Goal: Information Seeking & Learning: Learn about a topic

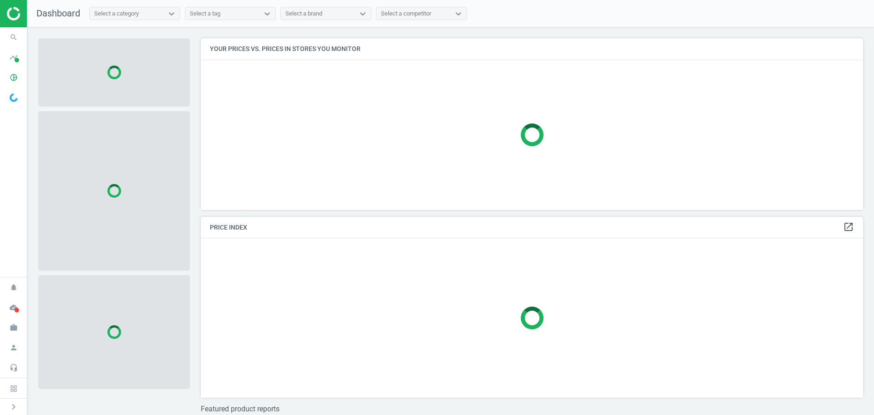
scroll to position [185, 670]
click at [20, 61] on icon "timeline" at bounding box center [13, 57] width 17 height 17
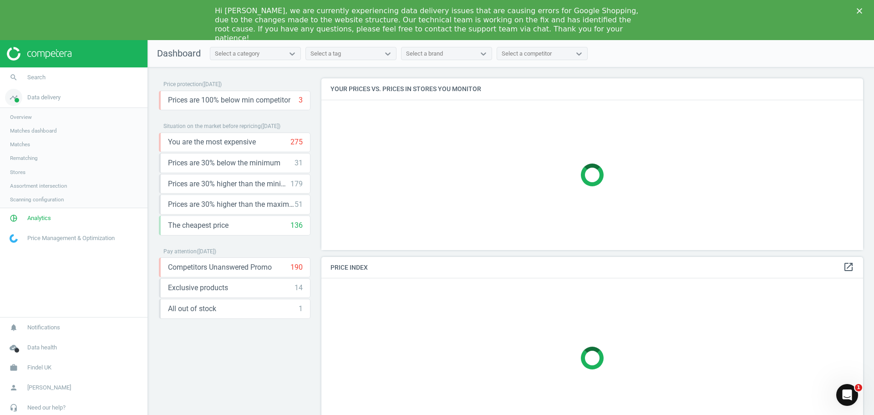
scroll to position [0, 0]
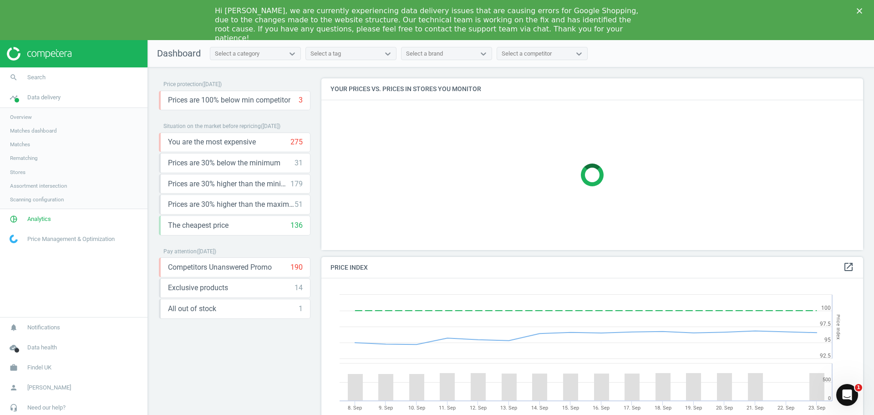
click at [860, 11] on polygon "Close" at bounding box center [859, 10] width 5 height 5
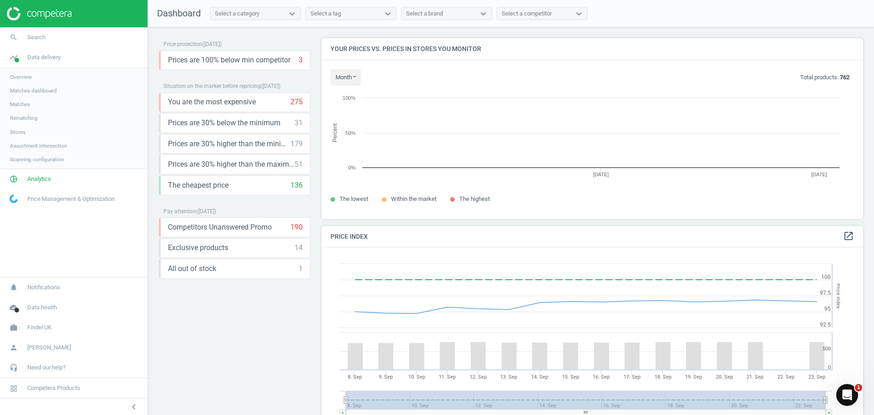
scroll to position [194, 549]
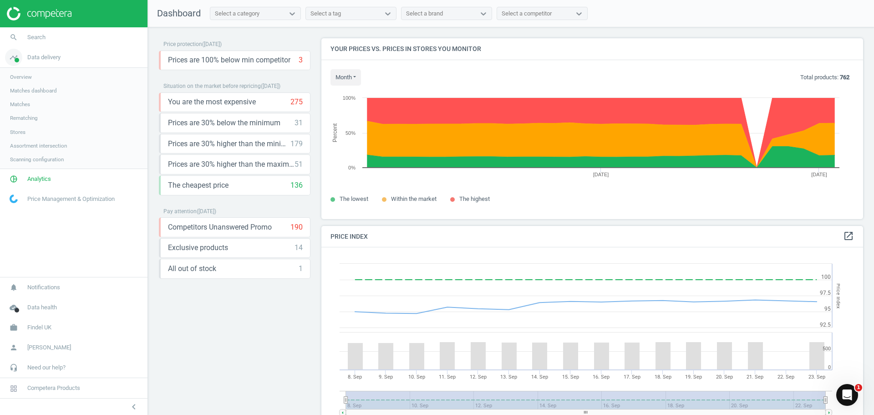
click at [48, 57] on span "Data delivery" at bounding box center [43, 57] width 33 height 8
click at [46, 59] on span "Data delivery" at bounding box center [43, 57] width 33 height 8
click at [25, 145] on span "Assortment intersection" at bounding box center [38, 145] width 57 height 7
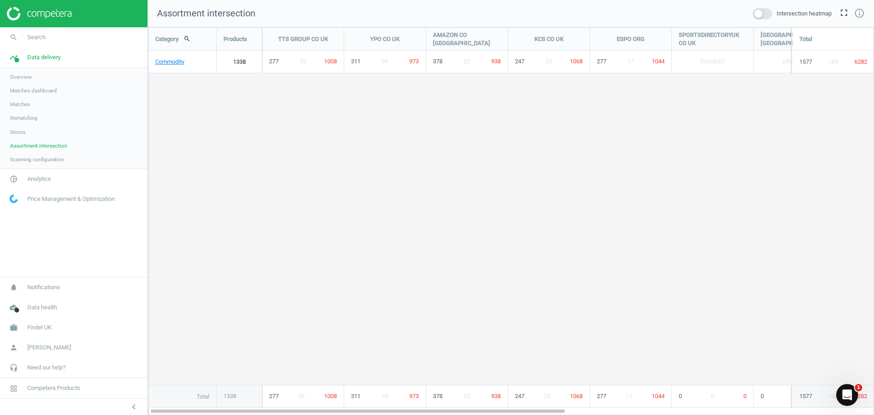
scroll to position [402, 740]
click at [38, 156] on span "Scanning configuration" at bounding box center [37, 159] width 54 height 7
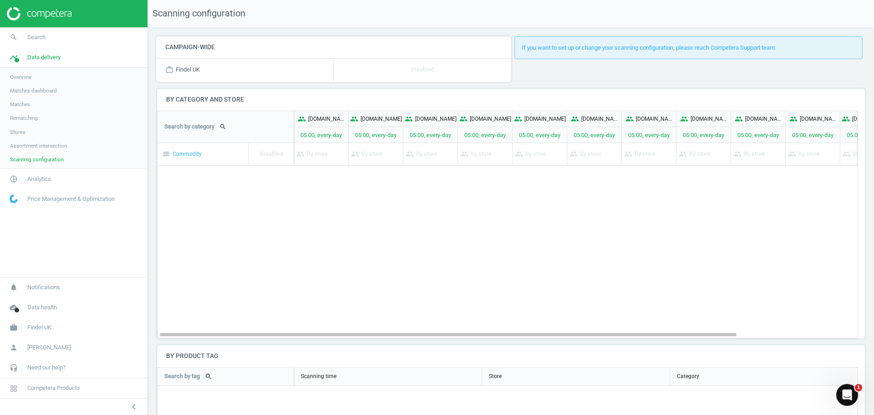
click at [17, 127] on link "Stores" at bounding box center [74, 132] width 148 height 14
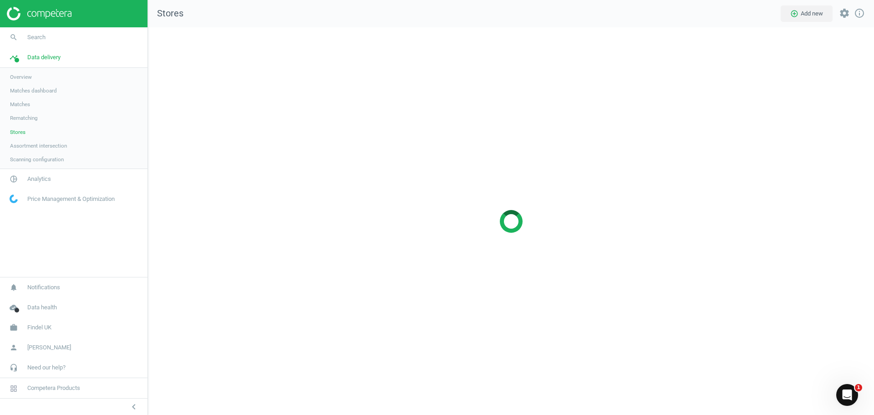
scroll to position [402, 740]
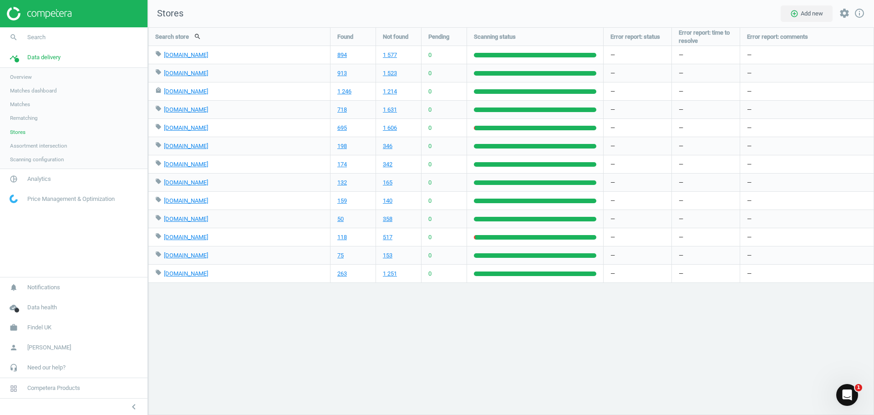
click at [24, 118] on span "Rematching" at bounding box center [24, 117] width 28 height 7
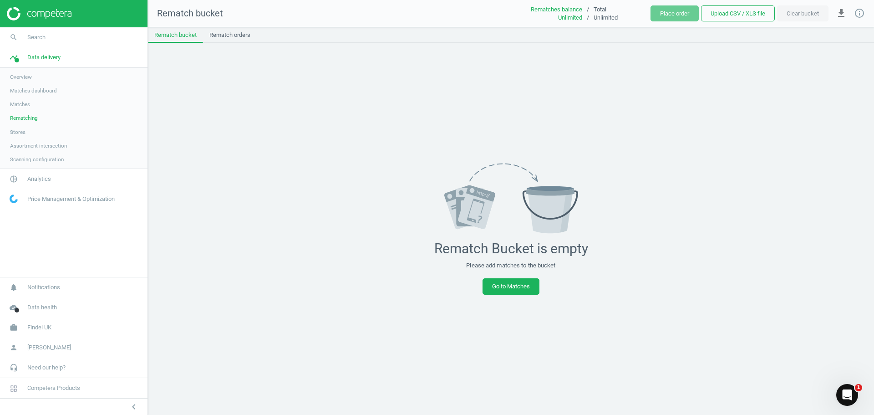
click at [25, 103] on span "Matches" at bounding box center [20, 104] width 20 height 7
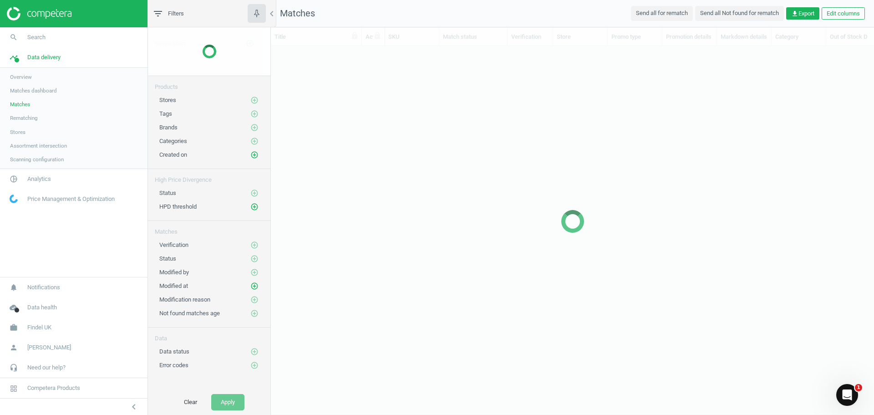
scroll to position [338, 597]
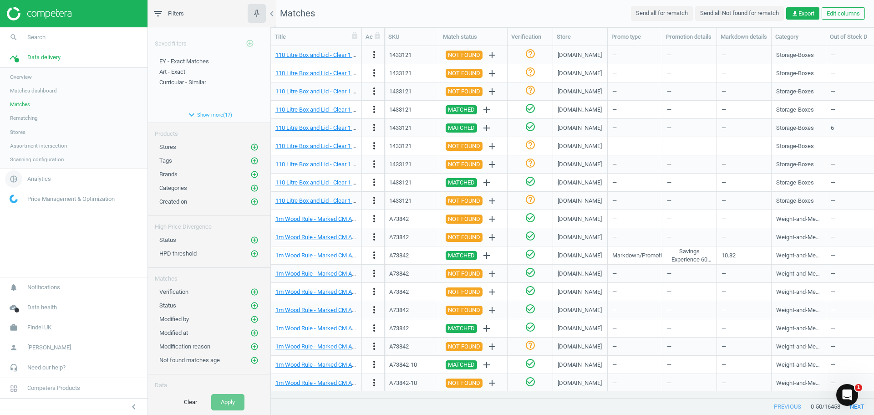
click at [45, 179] on span "Analytics" at bounding box center [39, 179] width 24 height 8
click at [22, 110] on span "Products" at bounding box center [20, 110] width 21 height 7
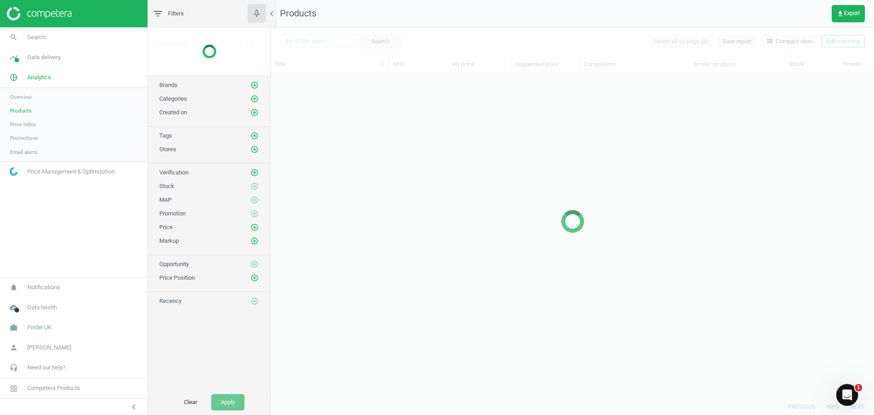
scroll to position [311, 597]
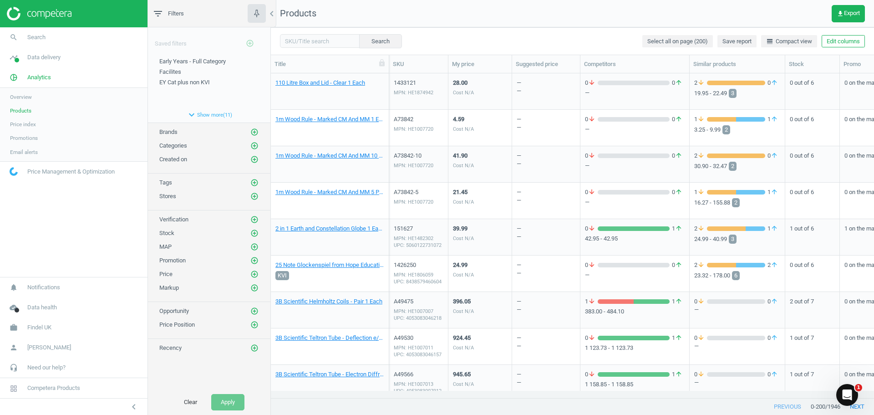
click at [259, 219] on div "Verification add_circle_outline" at bounding box center [209, 217] width 122 height 14
click at [254, 218] on icon "add_circle_outline" at bounding box center [254, 219] width 8 height 8
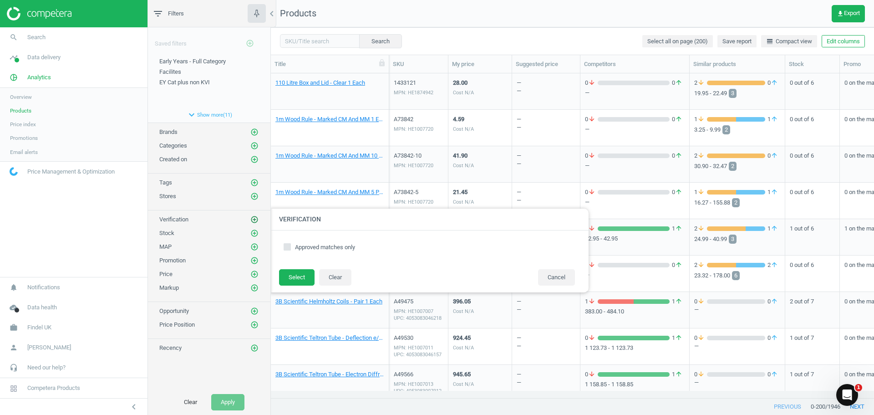
click at [254, 218] on icon "add_circle_outline" at bounding box center [254, 219] width 8 height 8
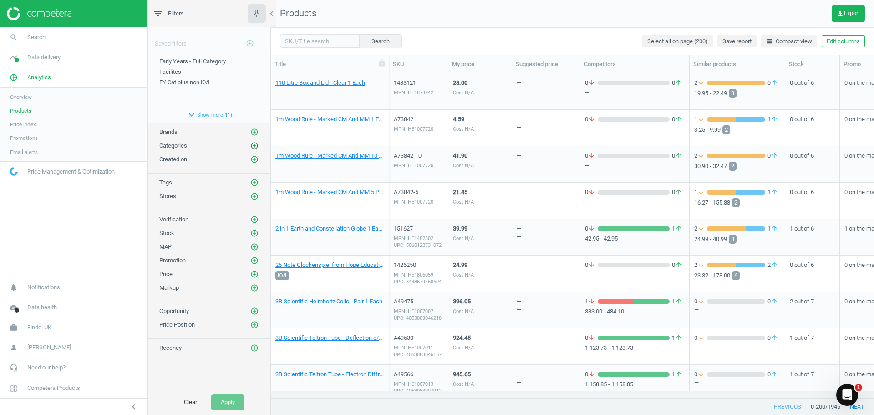
click at [257, 145] on icon "add_circle_outline" at bounding box center [254, 146] width 8 height 8
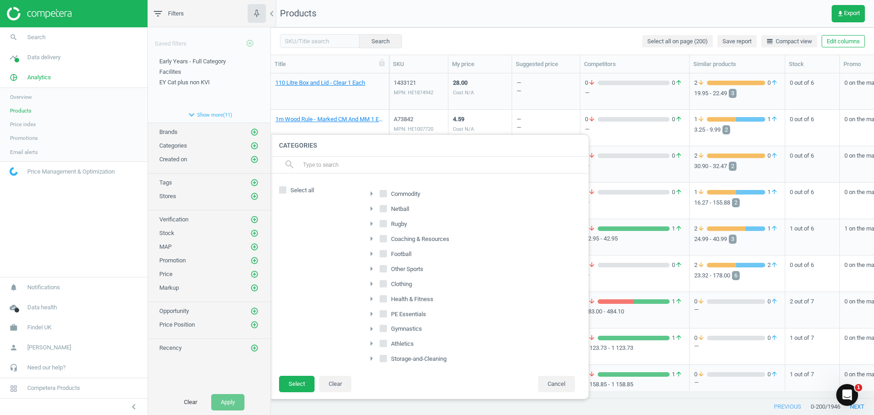
click at [371, 190] on icon "arrow_right" at bounding box center [371, 193] width 11 height 11
click at [392, 266] on label "Early-Years" at bounding box center [406, 268] width 42 height 13
click at [392, 266] on input "Early-Years" at bounding box center [389, 268] width 6 height 6
checkbox input "true"
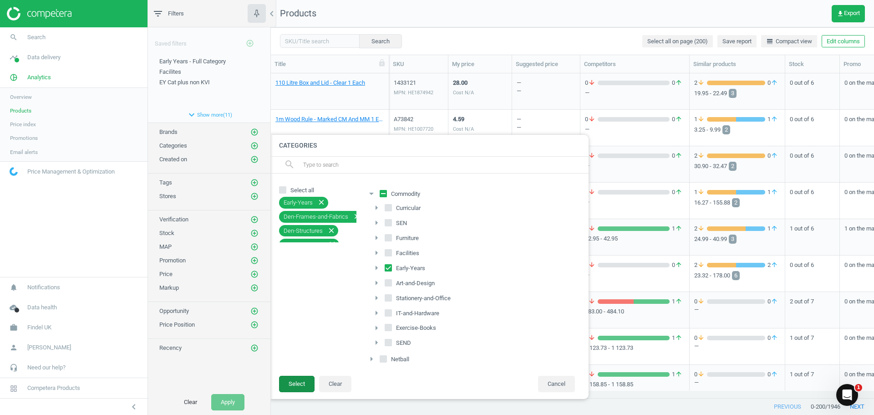
click at [297, 385] on button "Select" at bounding box center [297, 384] width 36 height 16
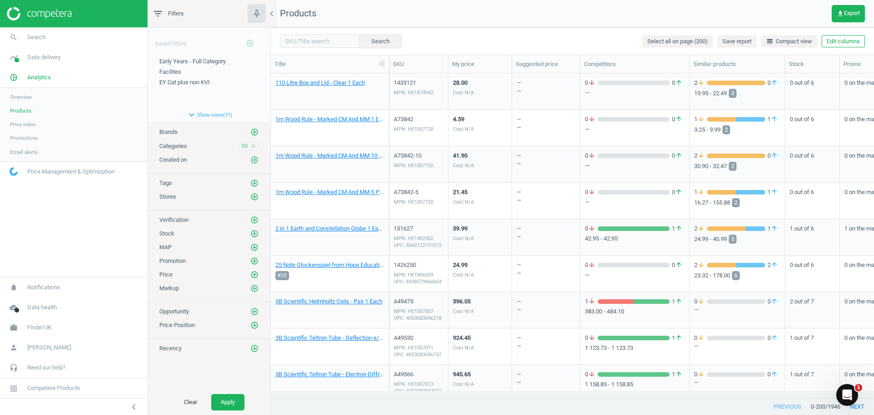
click at [433, 32] on div "Search Select all on page (200) Save report line_weight Compact view Edit colum…" at bounding box center [572, 40] width 603 height 27
click at [257, 184] on icon "add_circle_outline" at bounding box center [254, 183] width 8 height 8
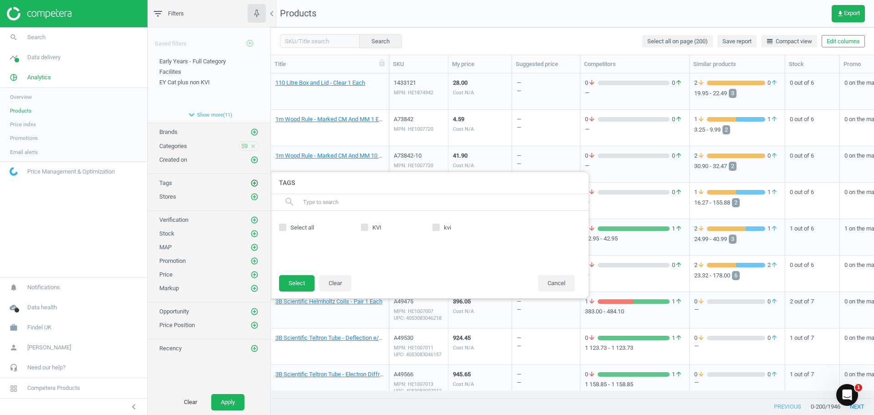
click at [257, 184] on icon "add_circle_outline" at bounding box center [254, 183] width 8 height 8
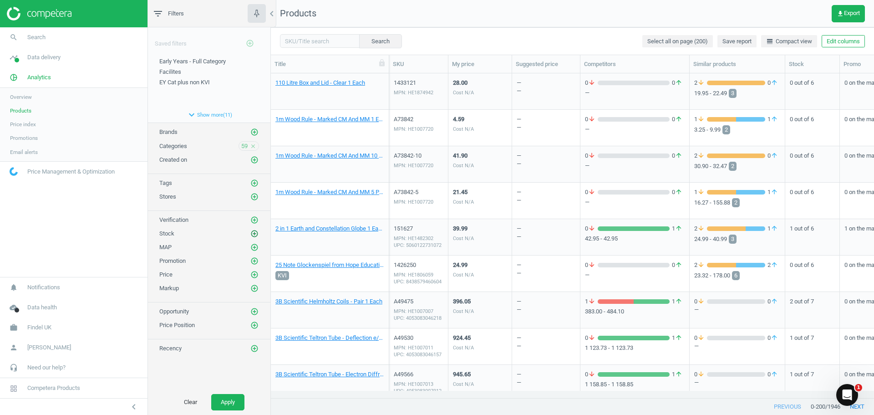
click at [256, 229] on button "add_circle_outline" at bounding box center [254, 233] width 9 height 9
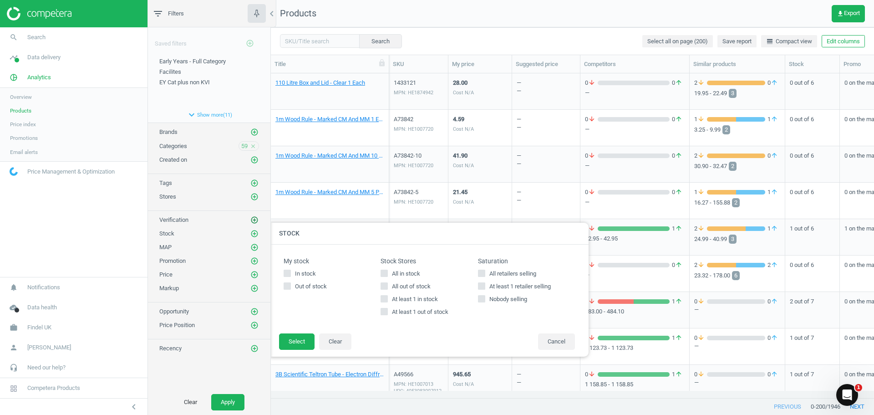
click at [256, 220] on icon "add_circle_outline" at bounding box center [254, 220] width 8 height 8
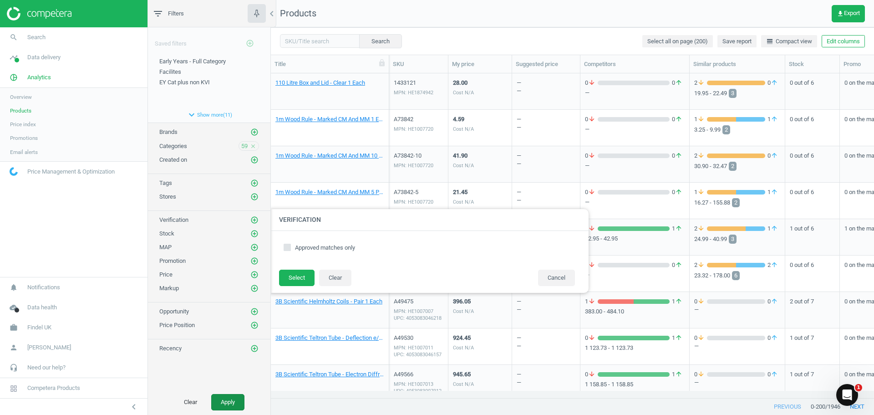
click at [221, 403] on button "Apply" at bounding box center [227, 402] width 33 height 16
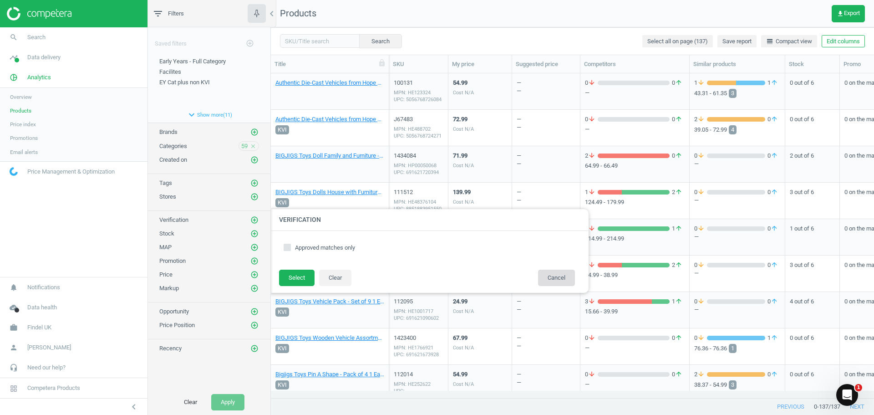
click at [551, 274] on button "Cancel" at bounding box center [556, 278] width 37 height 16
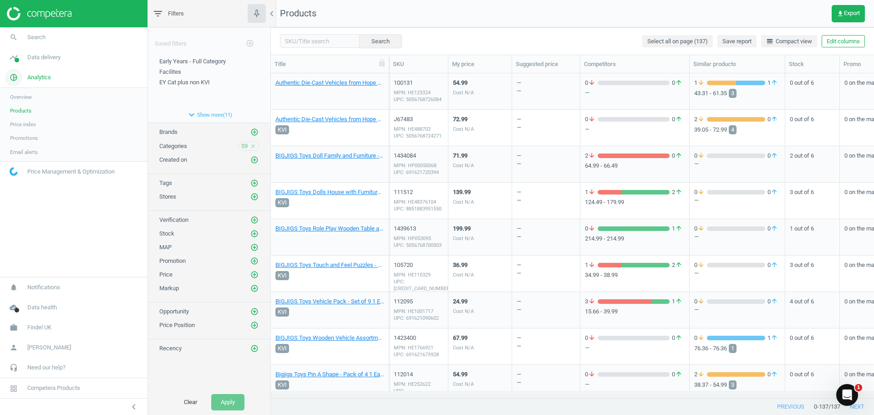
click at [46, 76] on span "Analytics" at bounding box center [39, 77] width 24 height 8
click at [44, 57] on span "Data delivery" at bounding box center [43, 57] width 33 height 8
click at [19, 104] on span "Matches" at bounding box center [20, 104] width 20 height 7
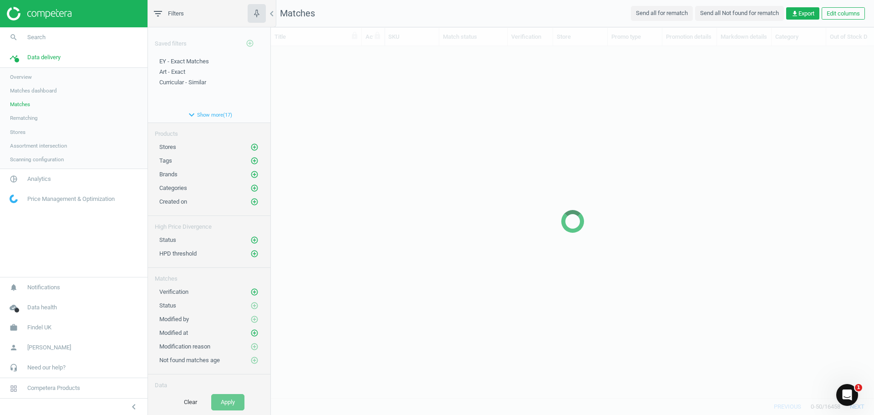
scroll to position [338, 597]
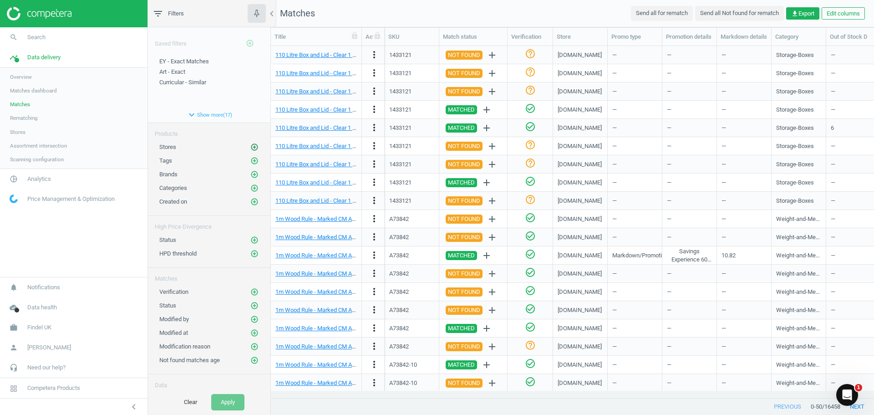
click at [250, 145] on icon "add_circle_outline" at bounding box center [254, 147] width 8 height 8
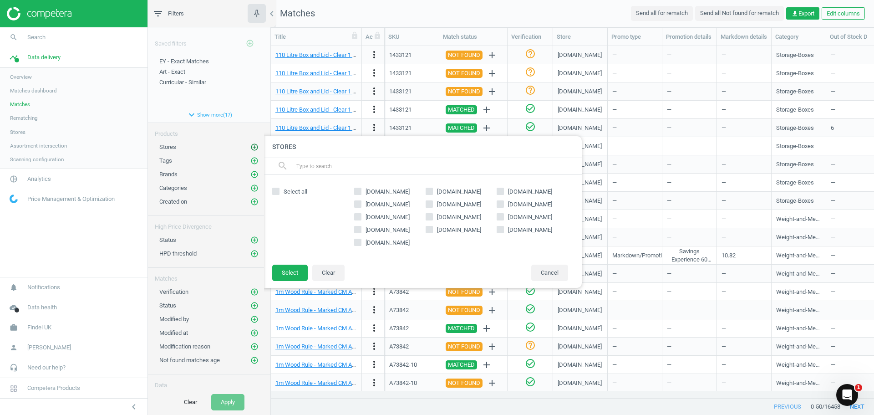
click at [250, 145] on icon "add_circle_outline" at bounding box center [254, 147] width 8 height 8
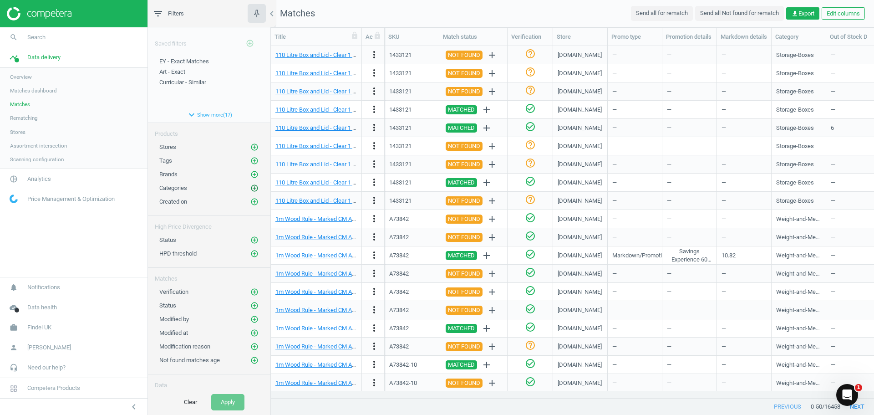
click at [250, 186] on icon "add_circle_outline" at bounding box center [254, 188] width 8 height 8
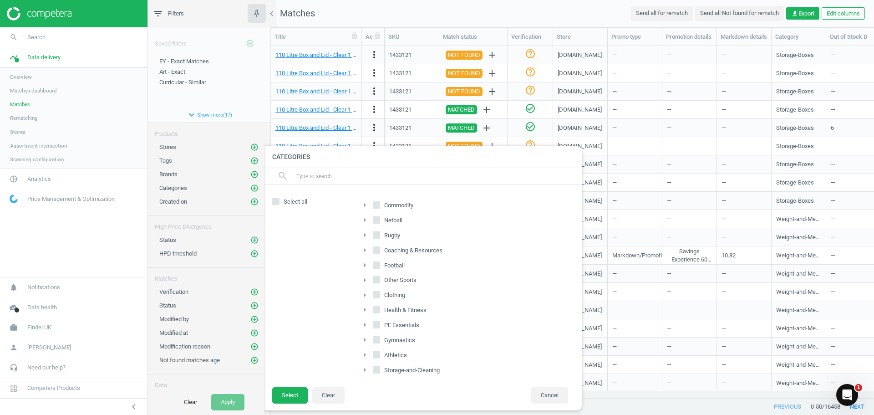
click at [366, 204] on icon "arrow_right" at bounding box center [364, 204] width 11 height 11
click at [381, 276] on input "Early-Years" at bounding box center [382, 279] width 6 height 6
checkbox input "true"
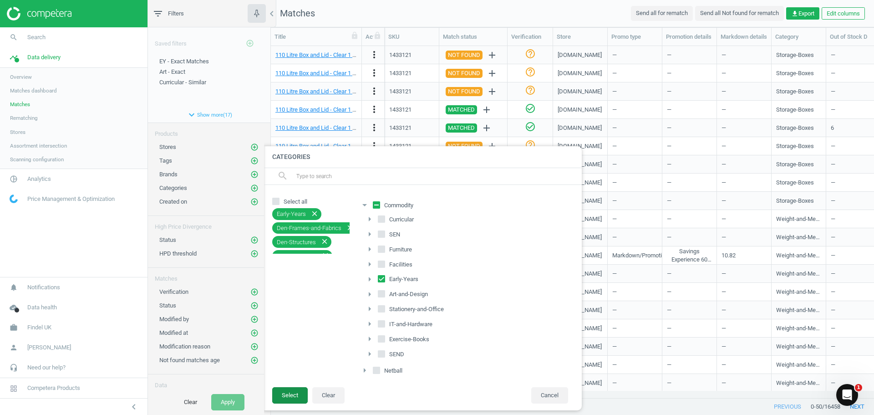
click at [292, 394] on button "Select" at bounding box center [290, 395] width 36 height 16
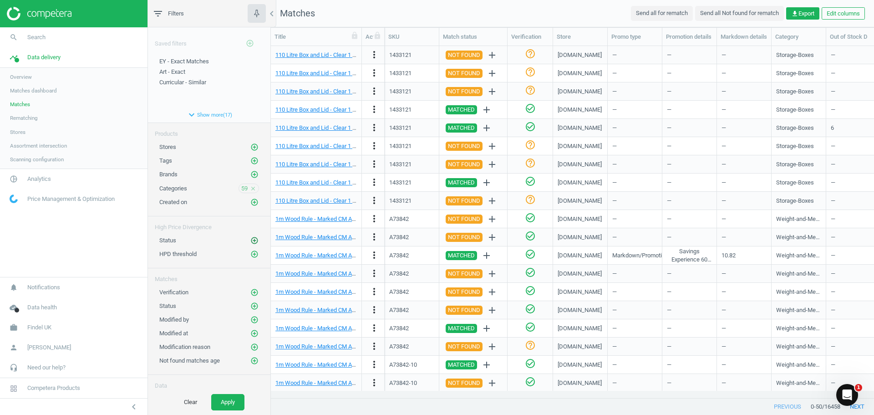
click at [252, 243] on button "add_circle_outline" at bounding box center [254, 240] width 9 height 9
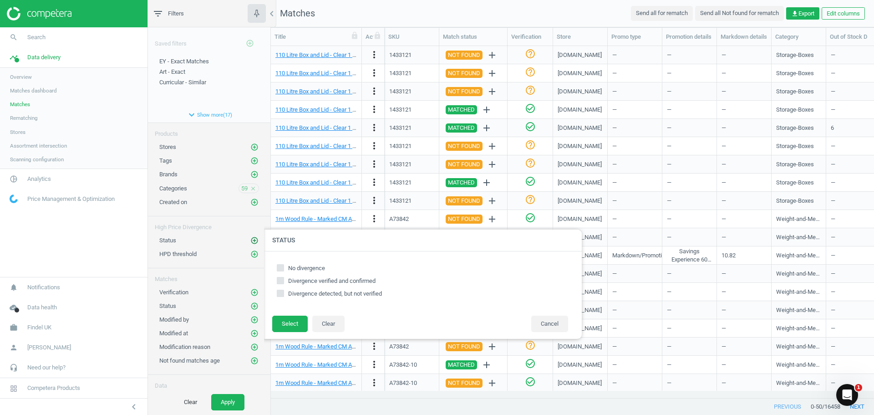
click at [250, 241] on icon "add_circle_outline" at bounding box center [254, 240] width 8 height 8
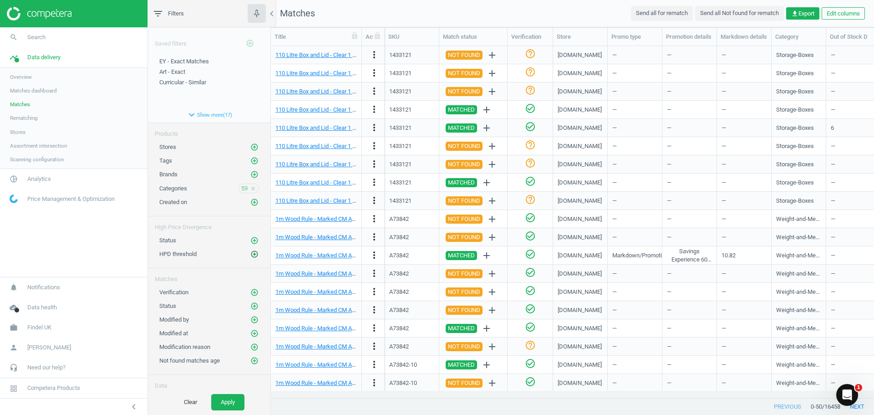
click at [250, 256] on icon "add_circle_outline" at bounding box center [254, 254] width 8 height 8
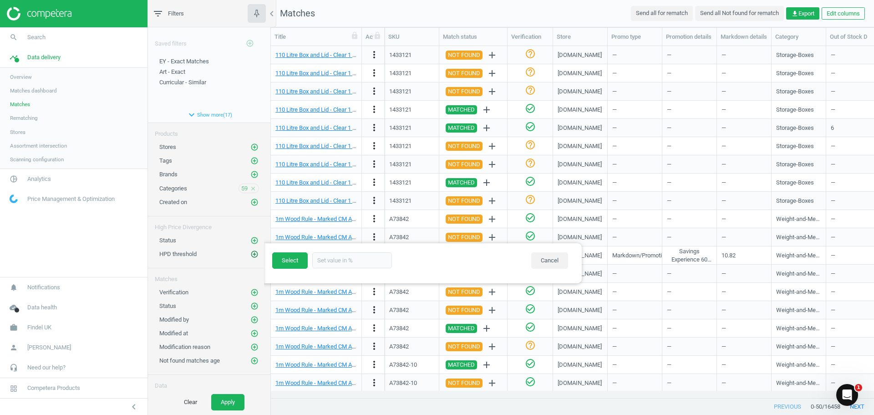
click at [250, 256] on icon "add_circle_outline" at bounding box center [254, 254] width 8 height 8
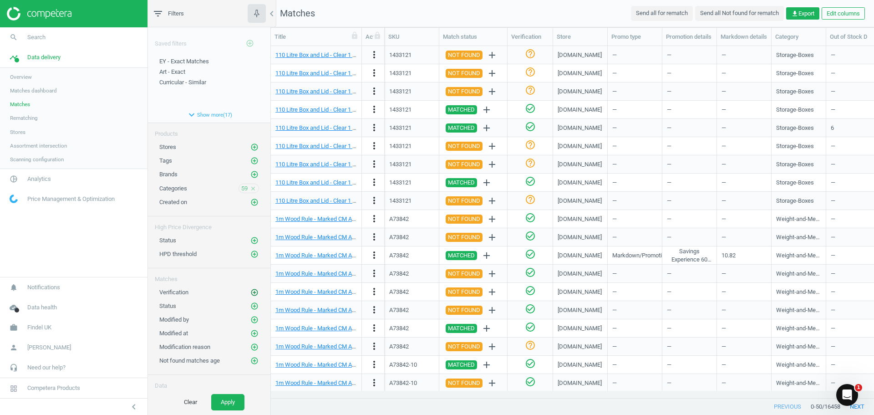
click at [250, 291] on icon "add_circle_outline" at bounding box center [254, 292] width 8 height 8
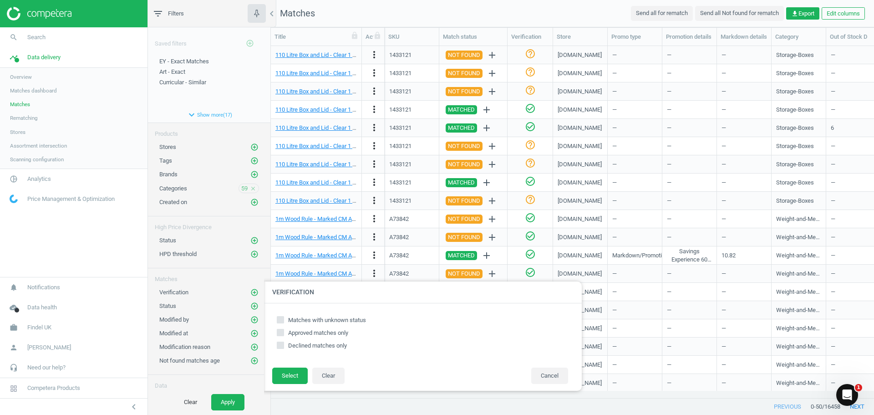
click at [280, 318] on input "Matches with unknown status" at bounding box center [281, 319] width 6 height 6
checkbox input "true"
click at [280, 372] on button "Select" at bounding box center [290, 375] width 36 height 16
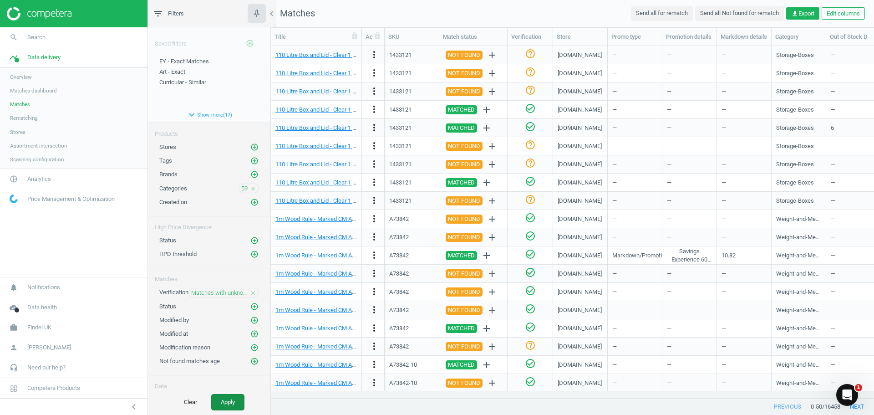
click at [221, 402] on button "Apply" at bounding box center [227, 402] width 33 height 16
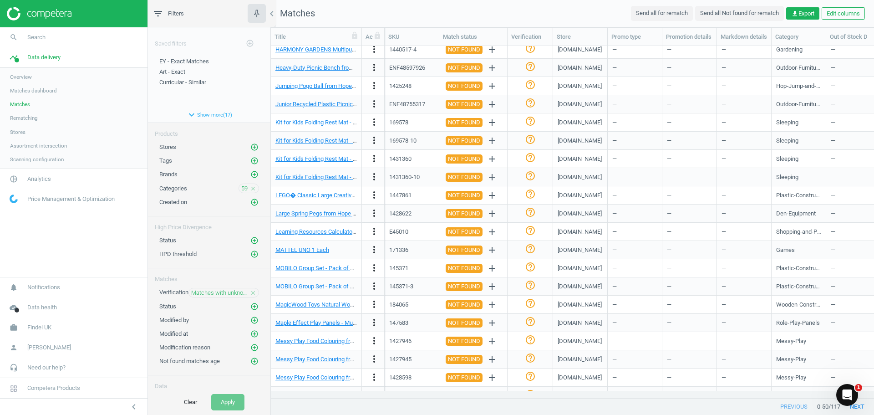
scroll to position [566, 0]
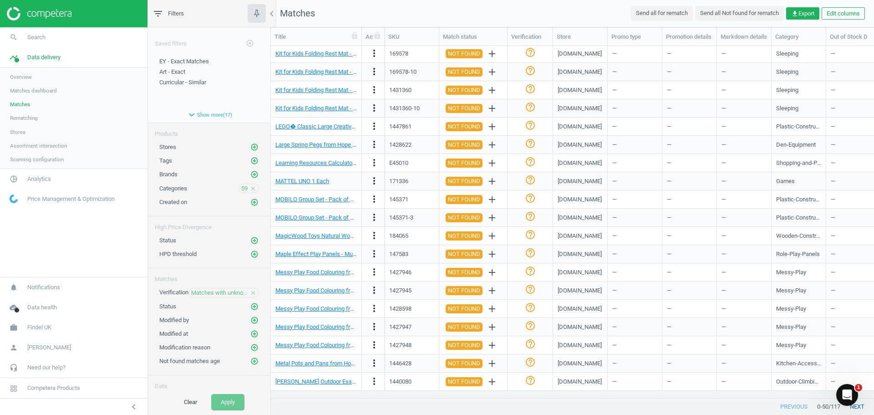
click at [862, 406] on button "next" at bounding box center [858, 406] width 34 height 16
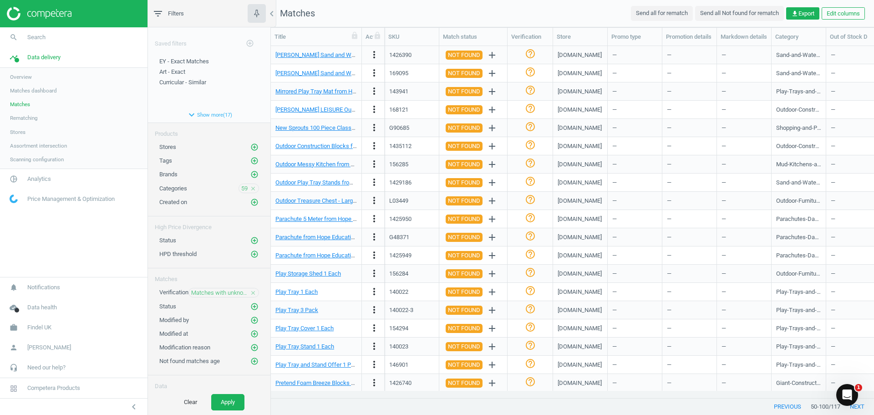
scroll to position [566, 0]
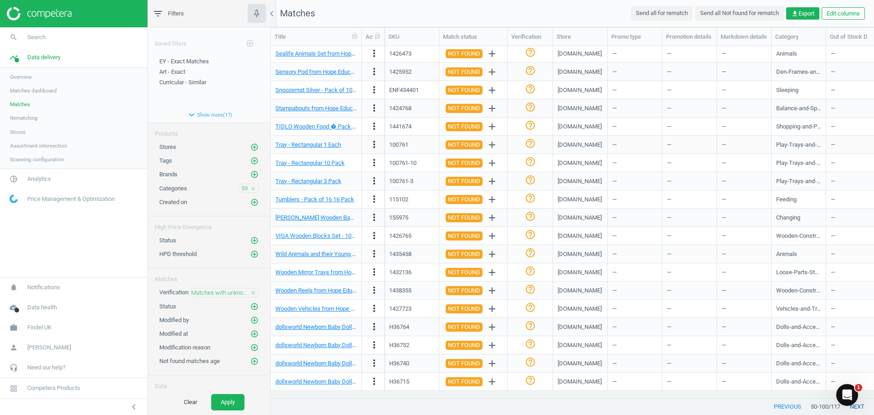
click at [863, 409] on button "next" at bounding box center [858, 406] width 34 height 16
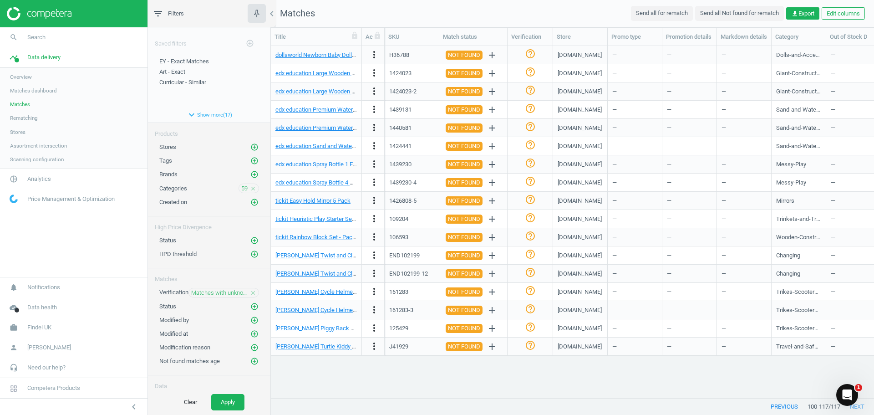
click at [250, 292] on icon "close" at bounding box center [253, 293] width 6 height 6
click at [250, 146] on icon "add_circle_outline" at bounding box center [254, 147] width 8 height 8
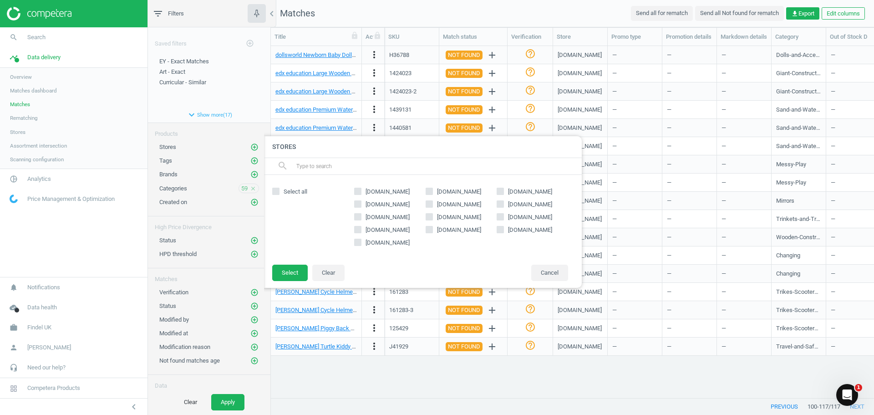
click at [377, 190] on span "tts-group.co.uk" at bounding box center [388, 192] width 48 height 8
click at [361, 190] on input "tts-group.co.uk" at bounding box center [358, 191] width 6 height 6
checkbox input "true"
click at [296, 274] on button "Select" at bounding box center [290, 273] width 36 height 16
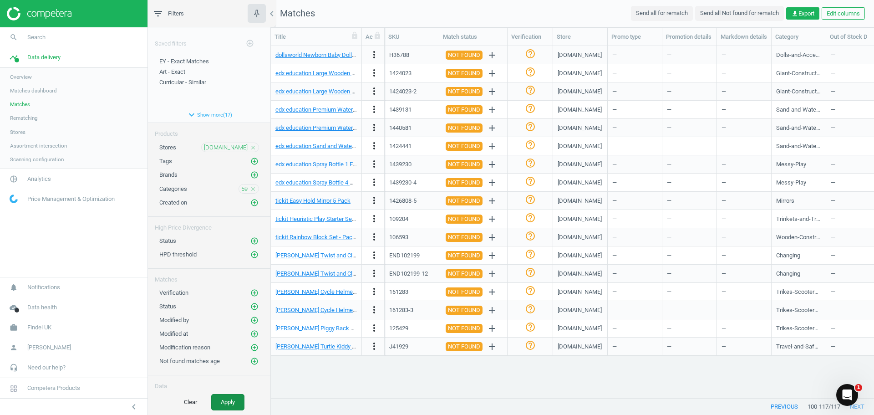
click at [236, 398] on button "Apply" at bounding box center [227, 402] width 33 height 16
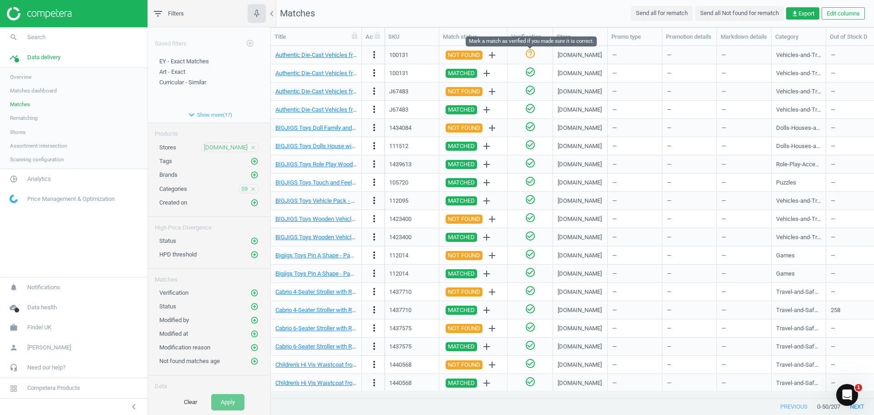
click at [531, 54] on icon "help_outline" at bounding box center [530, 53] width 11 height 11
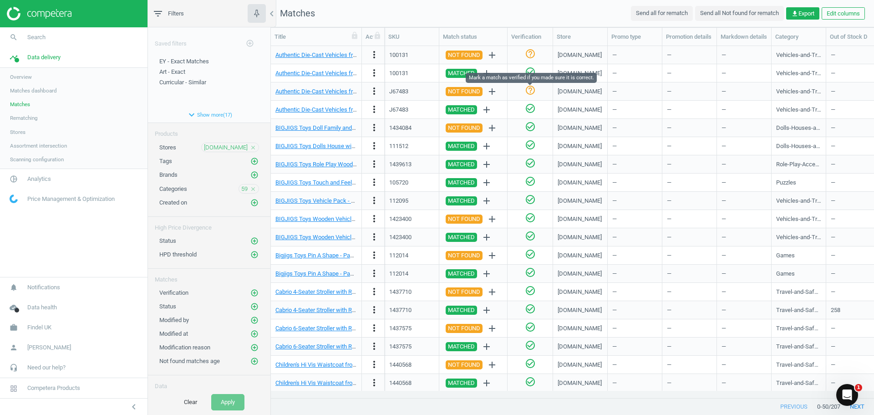
click at [530, 93] on icon "help_outline" at bounding box center [530, 90] width 11 height 11
click at [250, 291] on icon "add_circle_outline" at bounding box center [254, 293] width 8 height 8
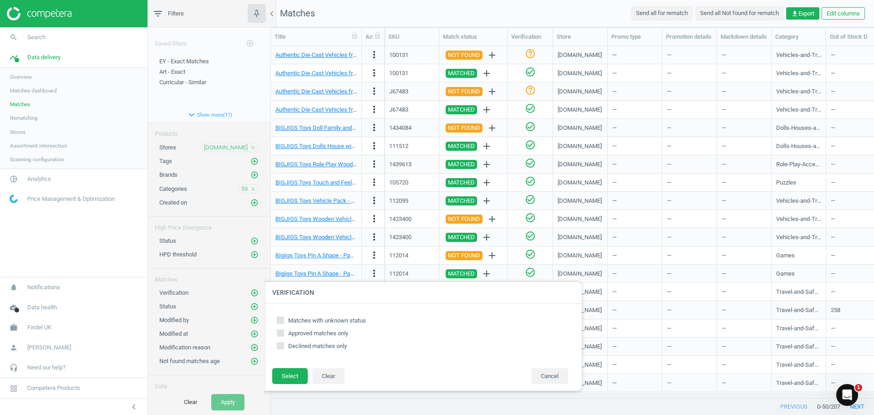
click at [282, 333] on input "Approved matches only" at bounding box center [281, 333] width 6 height 6
checkbox input "true"
click at [286, 379] on button "Select" at bounding box center [290, 376] width 36 height 16
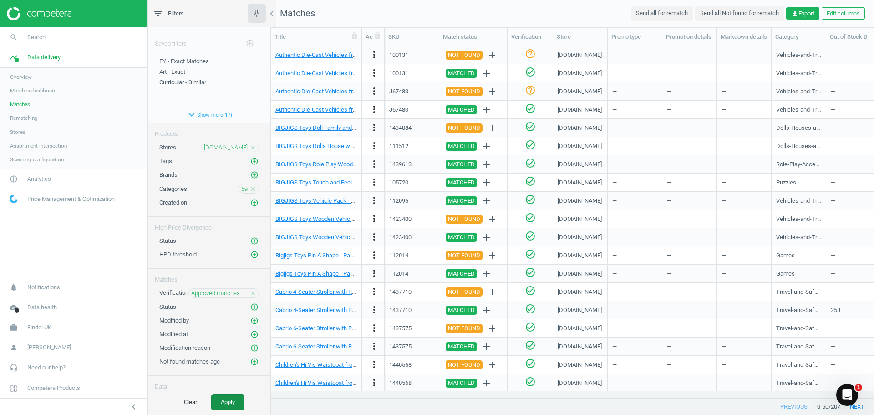
click at [219, 402] on button "Apply" at bounding box center [227, 402] width 33 height 16
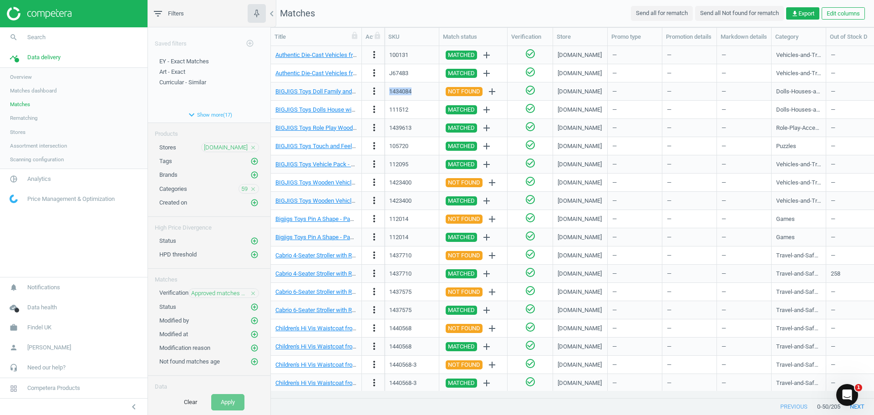
drag, startPoint x: 426, startPoint y: 92, endPoint x: 388, endPoint y: 91, distance: 38.7
click at [388, 91] on div "1434084" at bounding box center [412, 91] width 55 height 18
copy div "1434084"
click at [51, 16] on img at bounding box center [39, 14] width 65 height 14
click at [181, 61] on span "EY - Exact Matches" at bounding box center [184, 61] width 50 height 7
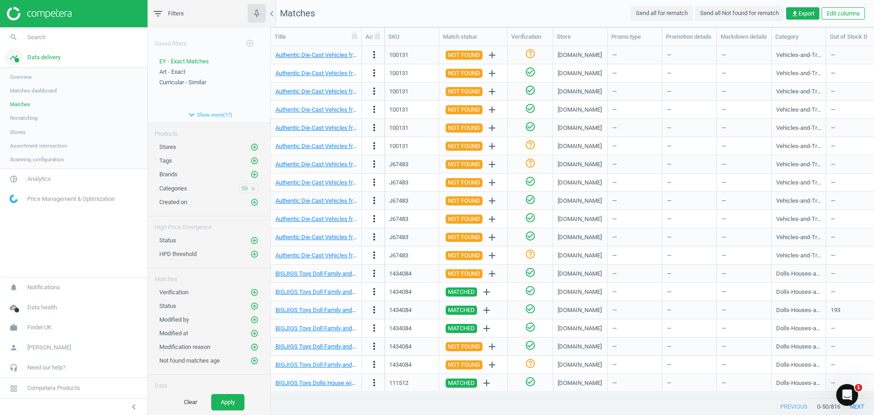
click at [30, 53] on link "timeline Data delivery" at bounding box center [74, 57] width 148 height 20
click at [39, 80] on span "Analytics" at bounding box center [39, 77] width 24 height 8
click at [26, 113] on span "Products" at bounding box center [20, 110] width 21 height 7
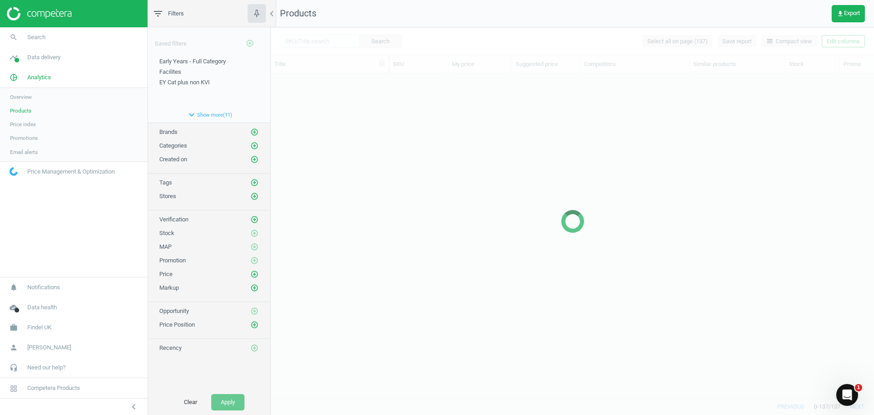
scroll to position [311, 597]
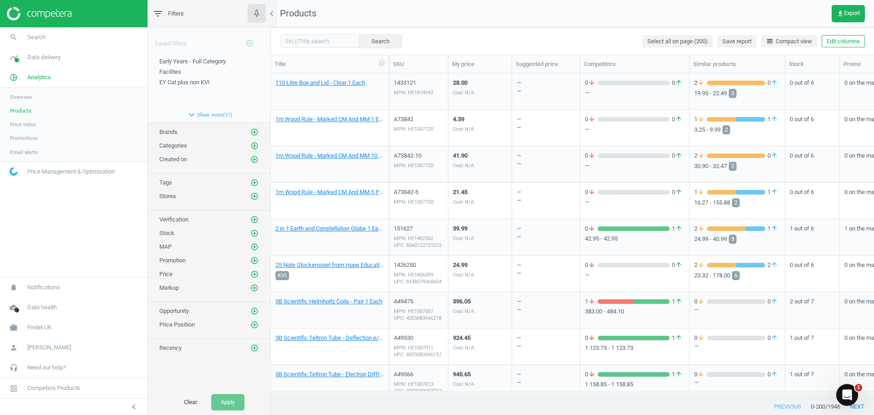
click at [197, 66] on div "Early Years - Full Category edit delete Facilites edit delete EY Cat plus non K…" at bounding box center [209, 82] width 122 height 50
click at [195, 64] on span "Early Years - Full Category" at bounding box center [192, 61] width 66 height 7
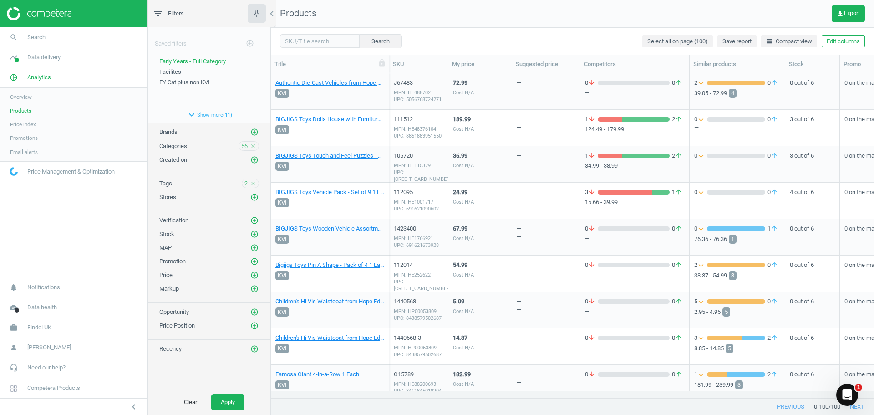
click at [462, 89] on div "Cost N/A" at bounding box center [463, 92] width 21 height 7
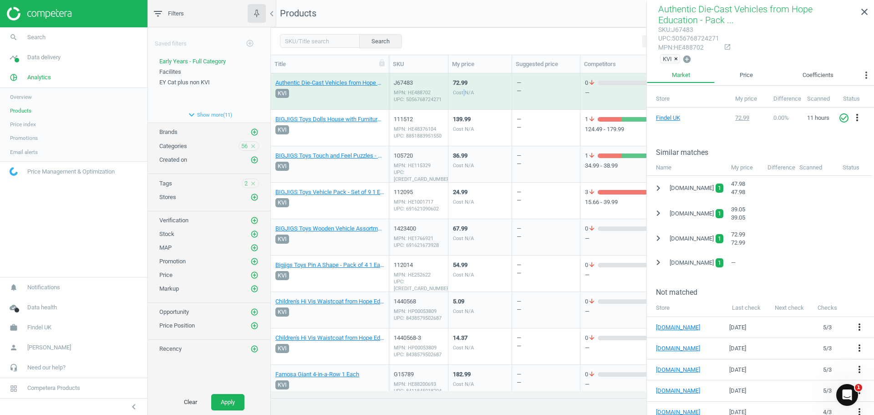
scroll to position [127, 0]
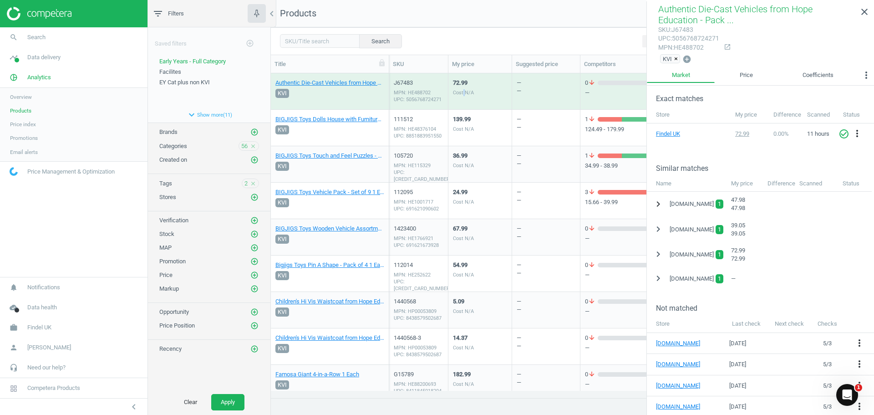
click at [658, 204] on icon "chevron_right" at bounding box center [658, 204] width 11 height 11
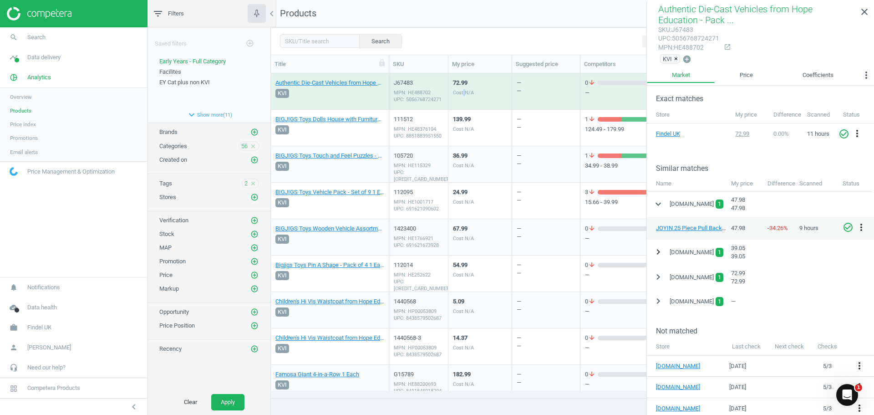
click at [655, 250] on icon "chevron_right" at bounding box center [658, 251] width 11 height 11
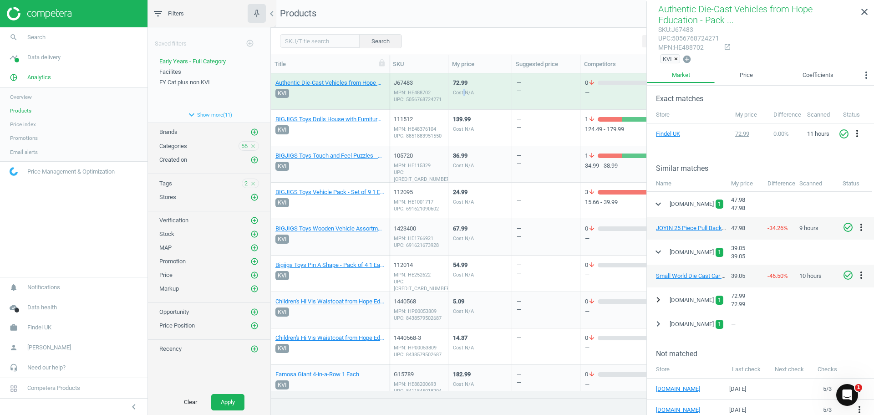
click at [654, 304] on icon "chevron_right" at bounding box center [658, 299] width 11 height 11
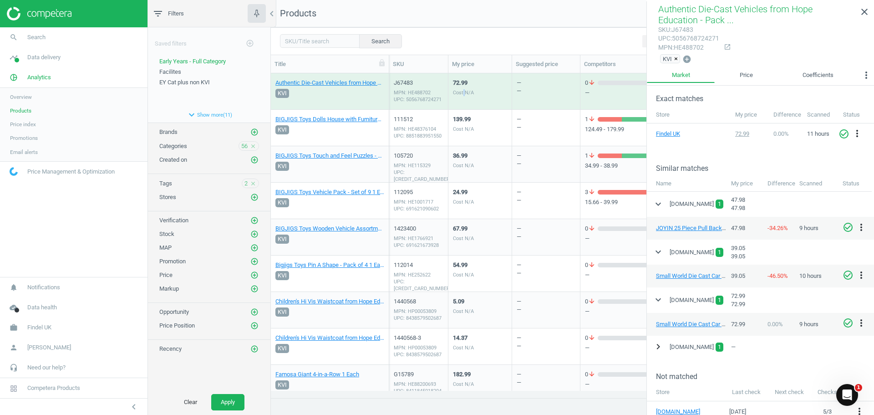
click at [658, 351] on icon "chevron_right" at bounding box center [658, 346] width 11 height 11
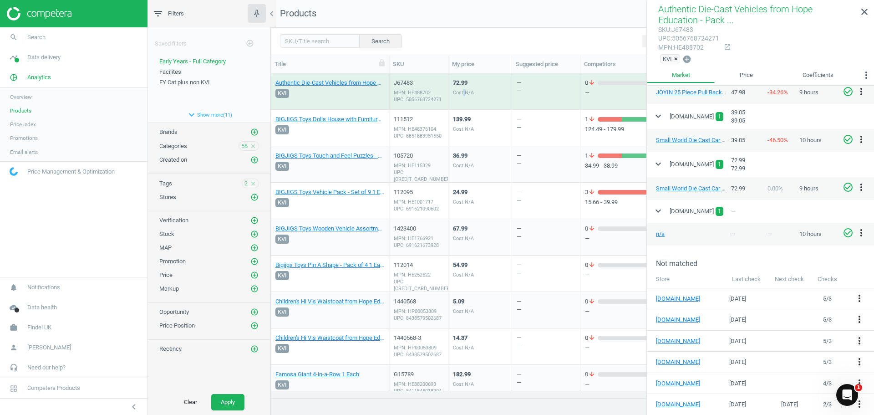
scroll to position [264, 0]
click at [491, 128] on div "139.99 Cost N/A" at bounding box center [480, 128] width 54 height 34
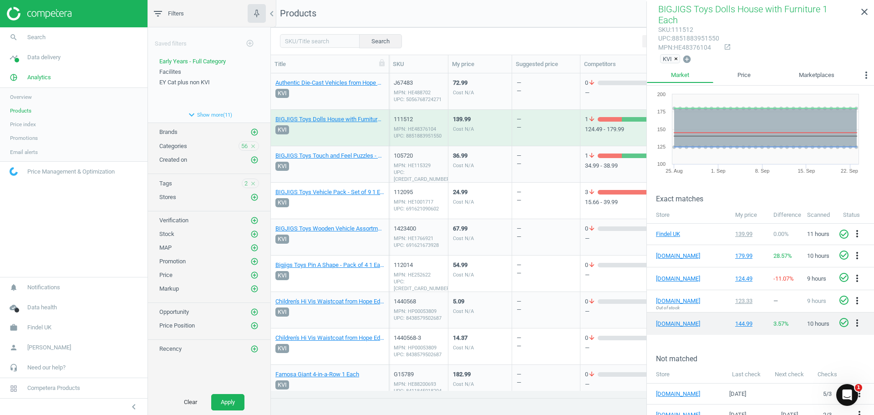
scroll to position [0, 0]
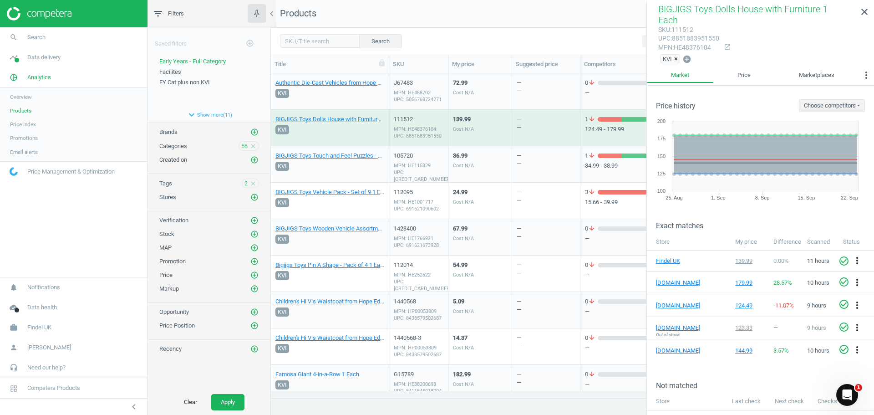
click at [503, 165] on div "36.99 Cost N/A" at bounding box center [480, 164] width 54 height 34
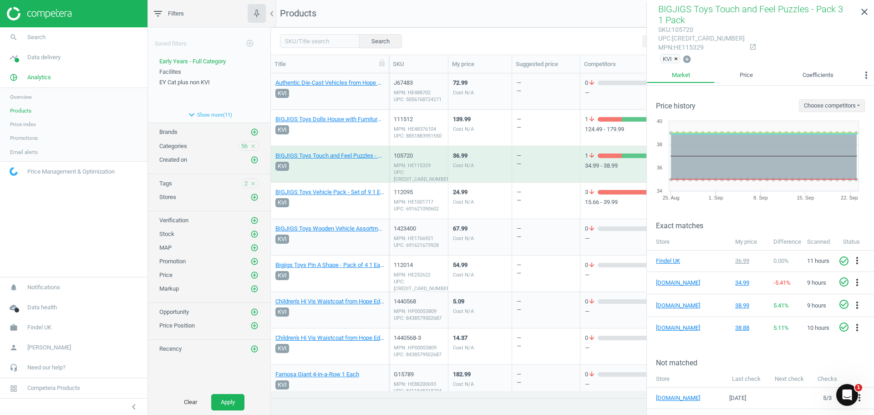
scroll to position [37, 0]
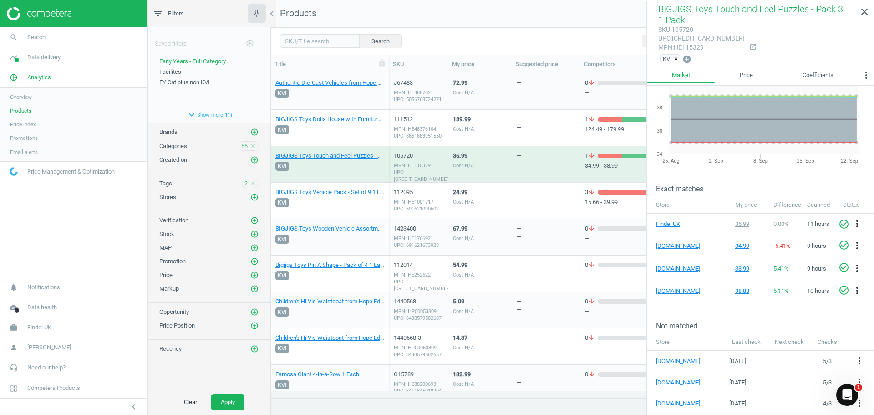
click at [470, 197] on div "24.99 Cost N/A" at bounding box center [463, 203] width 21 height 30
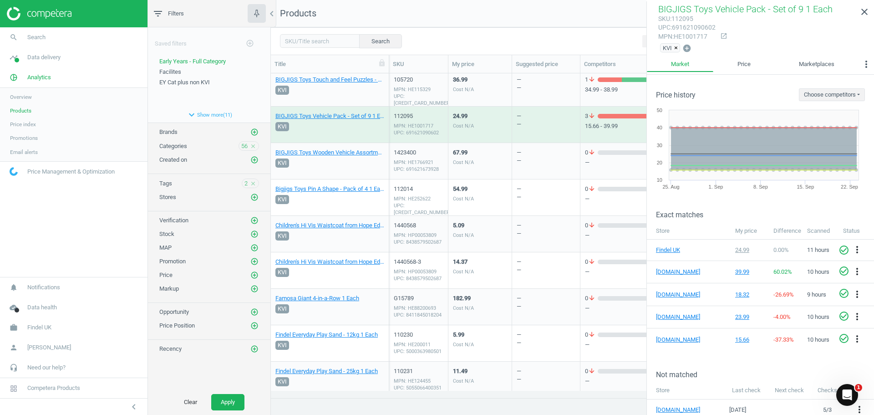
scroll to position [91, 0]
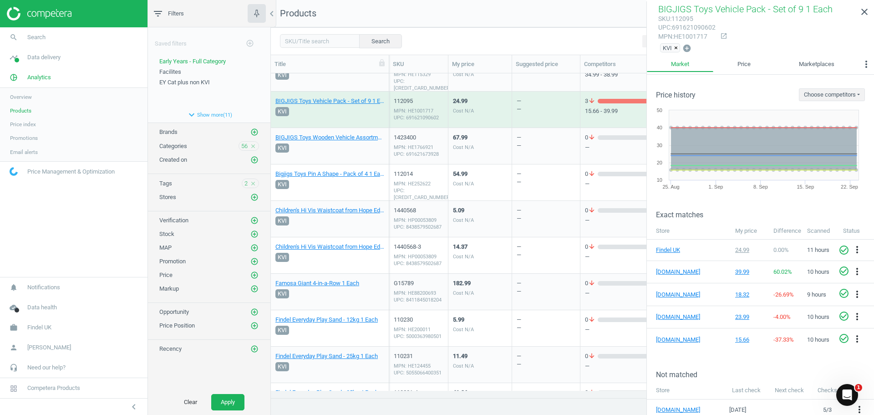
click at [21, 124] on span "Price index" at bounding box center [23, 124] width 26 height 7
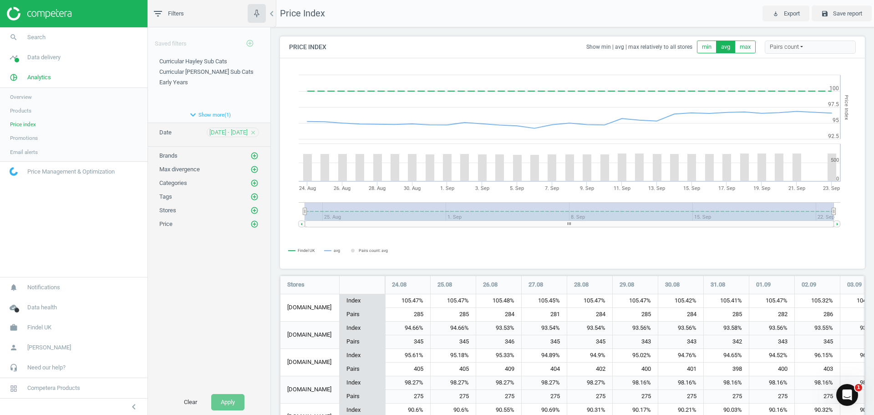
scroll to position [417, 592]
click at [176, 83] on span "Early Years" at bounding box center [173, 82] width 29 height 7
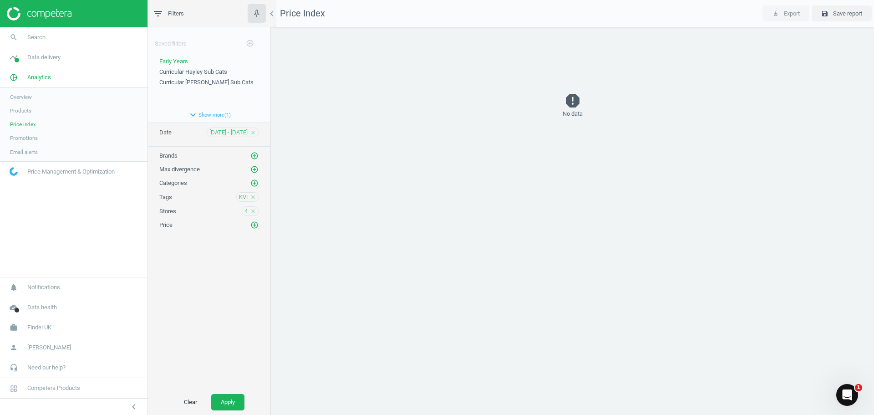
click at [27, 139] on span "Promotions" at bounding box center [24, 137] width 28 height 7
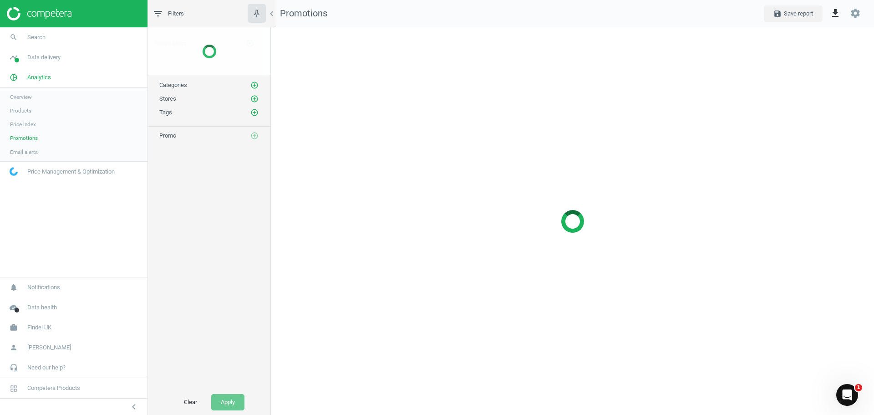
scroll to position [402, 617]
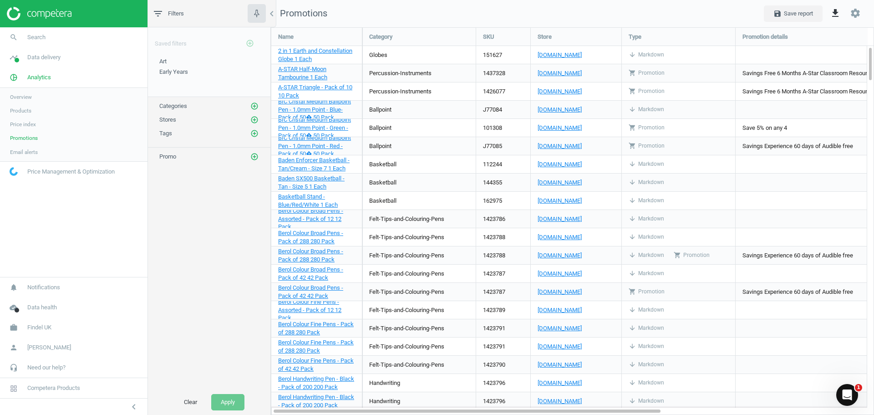
click at [24, 155] on span "Email alerts" at bounding box center [24, 151] width 28 height 7
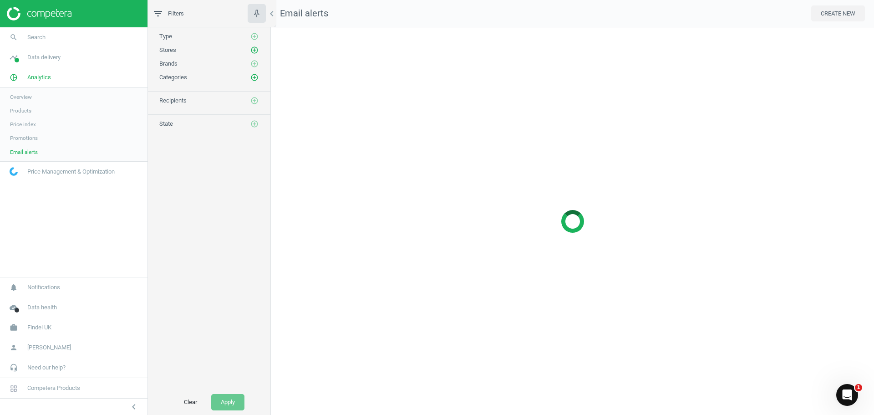
scroll to position [402, 617]
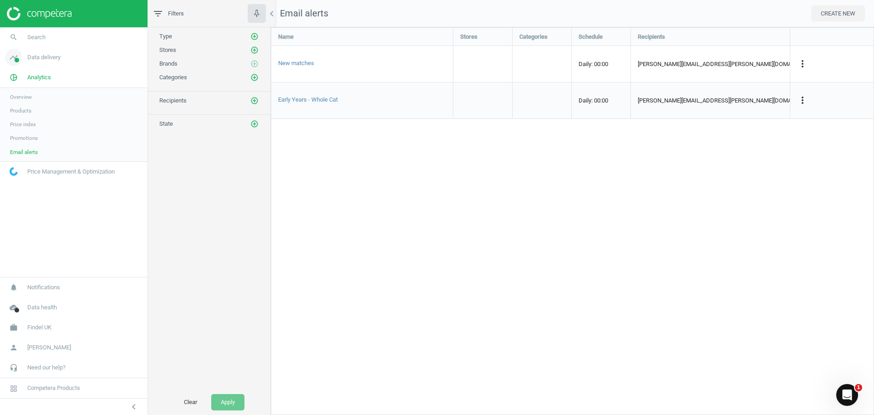
click at [36, 61] on span "Data delivery" at bounding box center [43, 57] width 33 height 8
click at [41, 94] on span "Matches dashboard" at bounding box center [33, 90] width 47 height 7
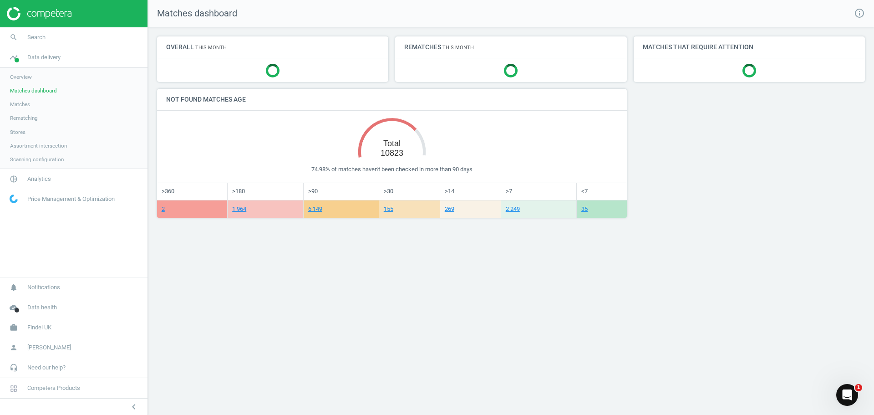
click at [25, 104] on span "Matches" at bounding box center [20, 104] width 20 height 7
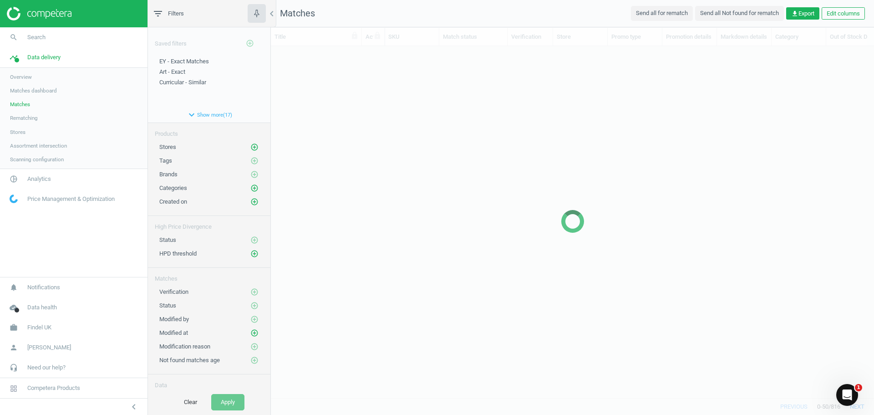
scroll to position [338, 597]
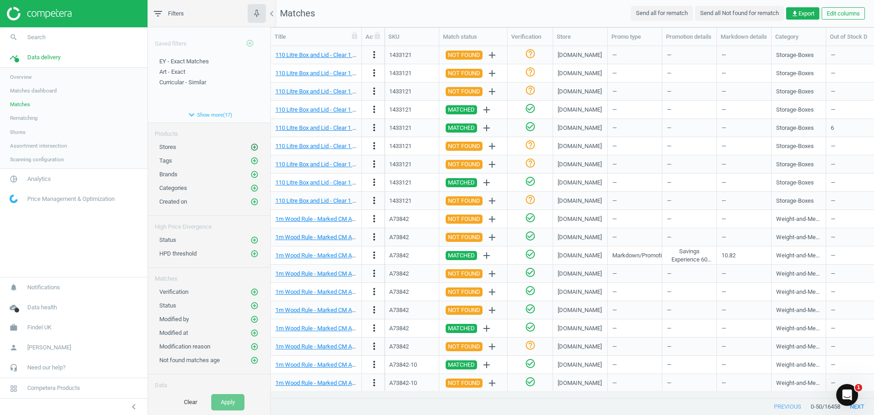
click at [250, 145] on icon "add_circle_outline" at bounding box center [254, 147] width 8 height 8
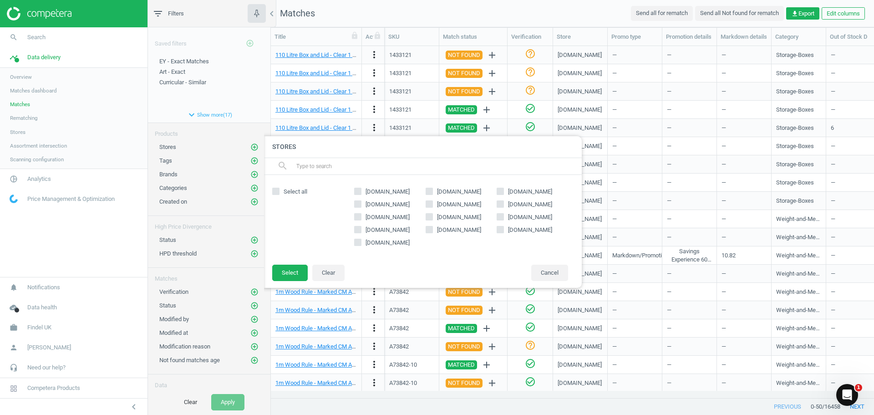
click at [242, 160] on div "Tags add_circle_outline" at bounding box center [209, 160] width 100 height 9
click at [250, 161] on icon "add_circle_outline" at bounding box center [254, 161] width 8 height 8
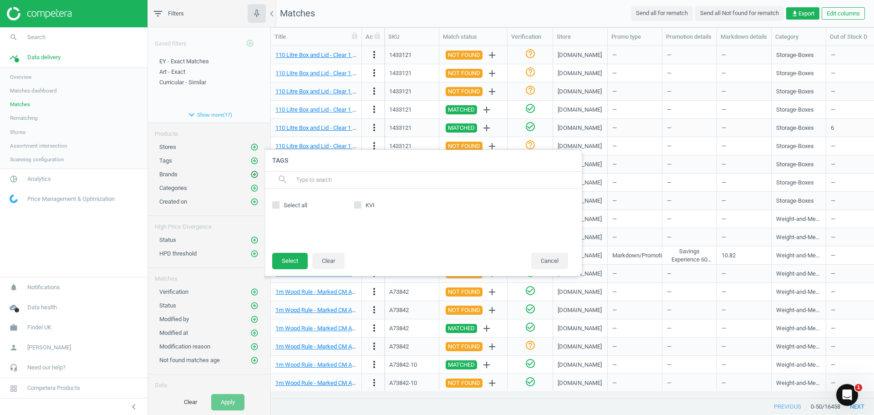
click at [250, 175] on icon "add_circle_outline" at bounding box center [254, 174] width 8 height 8
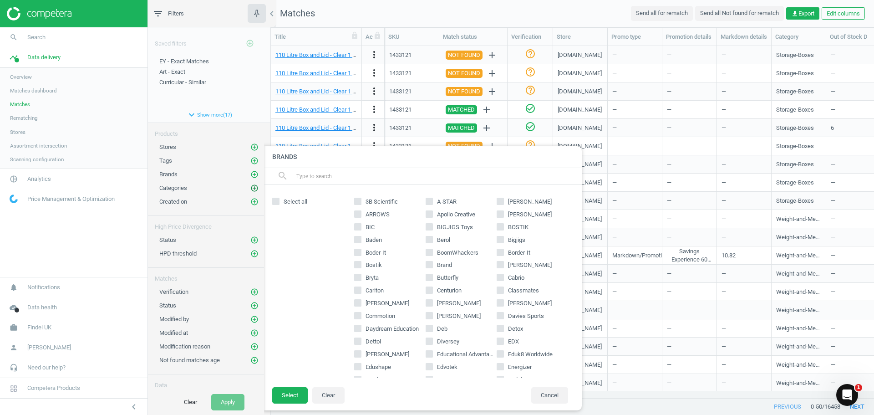
click at [250, 184] on icon "add_circle_outline" at bounding box center [254, 188] width 8 height 8
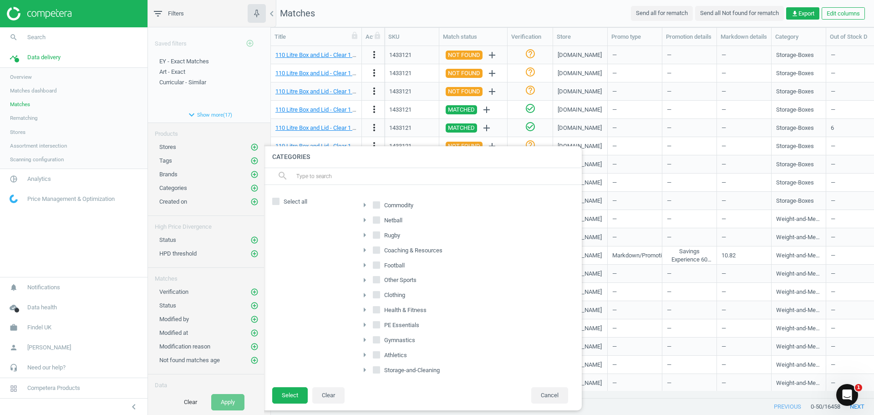
click at [367, 205] on icon "arrow_right" at bounding box center [364, 204] width 11 height 11
click at [382, 279] on input "Early-Years" at bounding box center [382, 279] width 6 height 6
checkbox input "true"
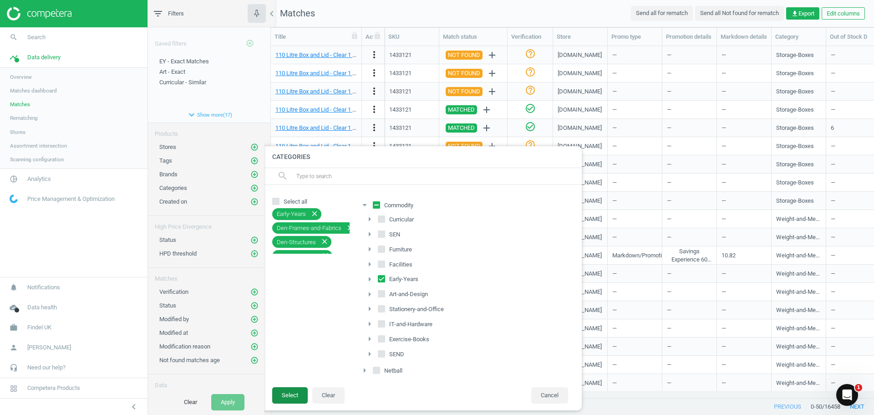
click at [293, 396] on button "Select" at bounding box center [290, 395] width 36 height 16
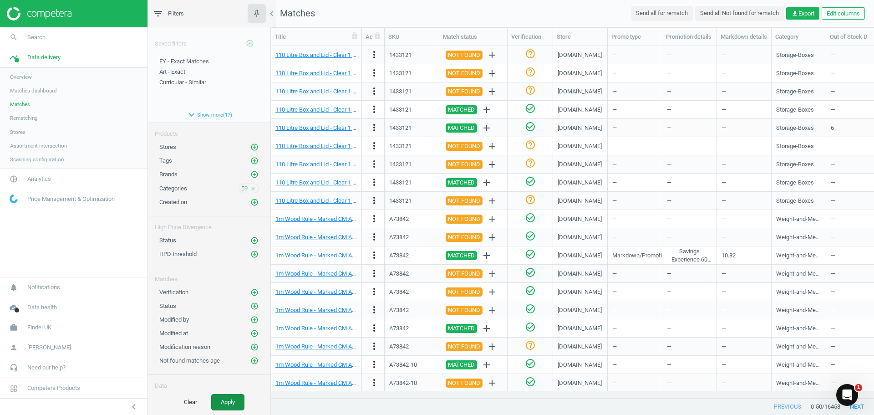
click at [230, 399] on button "Apply" at bounding box center [227, 402] width 33 height 16
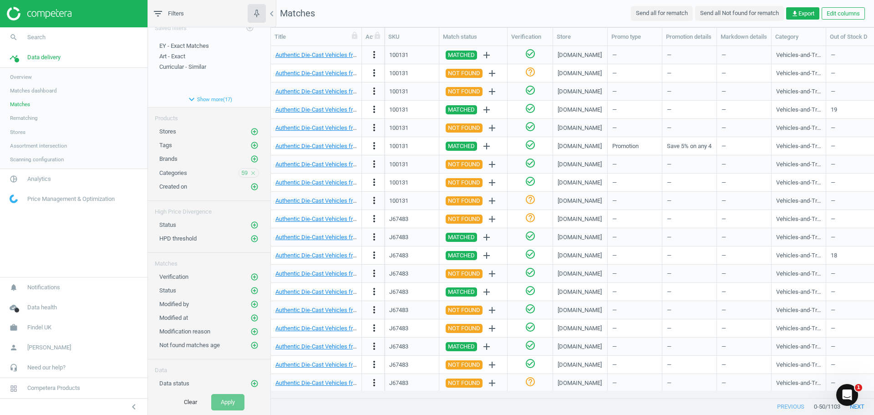
scroll to position [27, 0]
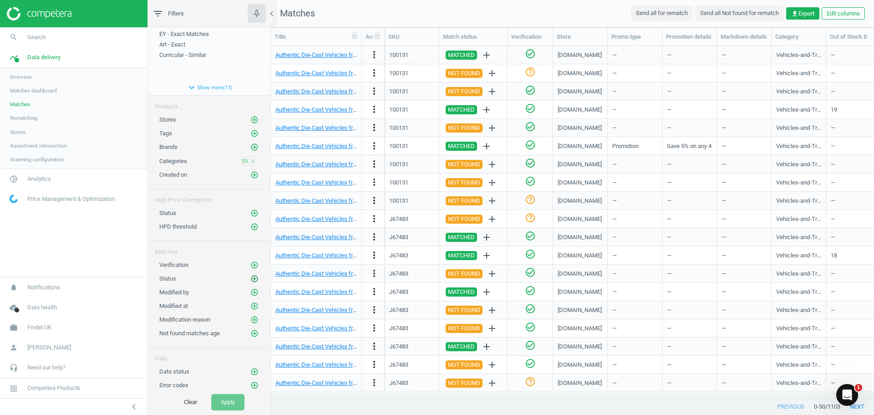
click at [250, 279] on icon "add_circle_outline" at bounding box center [254, 279] width 8 height 8
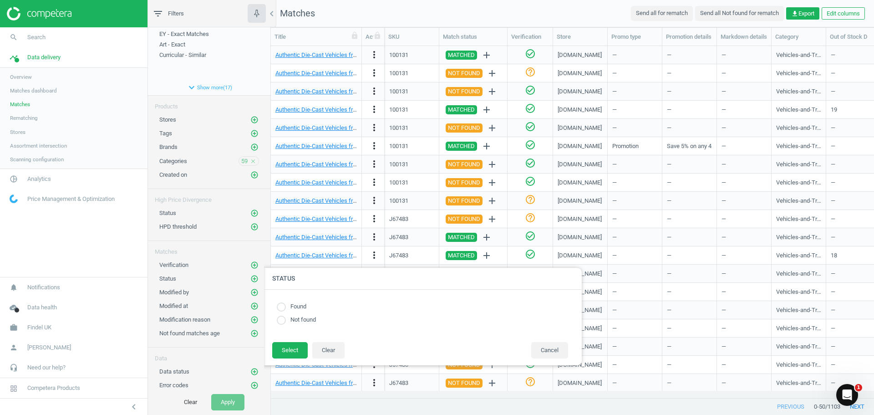
click at [281, 322] on input "radio" at bounding box center [281, 320] width 9 height 9
radio input "true"
click at [285, 354] on button "Select" at bounding box center [290, 350] width 36 height 16
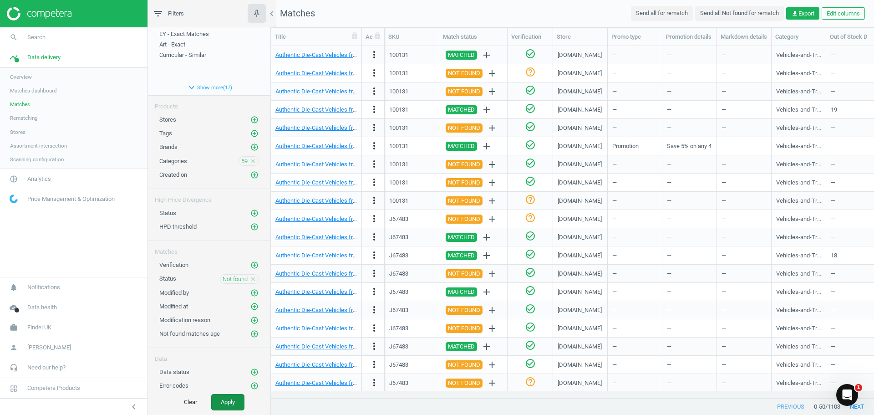
click at [231, 401] on button "Apply" at bounding box center [227, 402] width 33 height 16
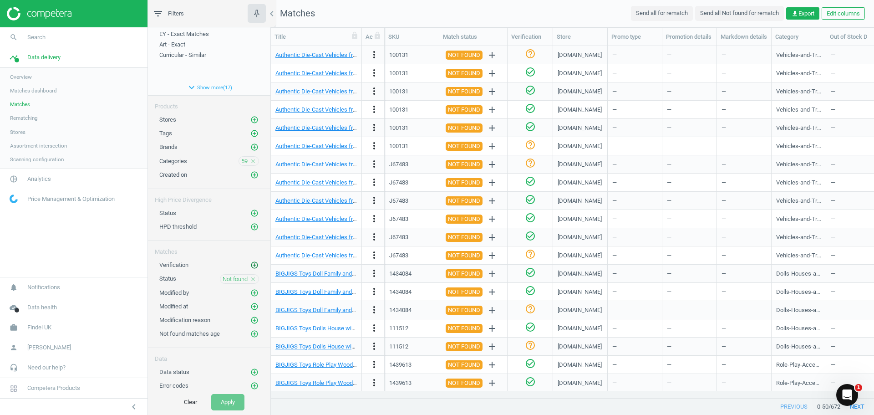
click at [250, 264] on icon "add_circle_outline" at bounding box center [254, 265] width 8 height 8
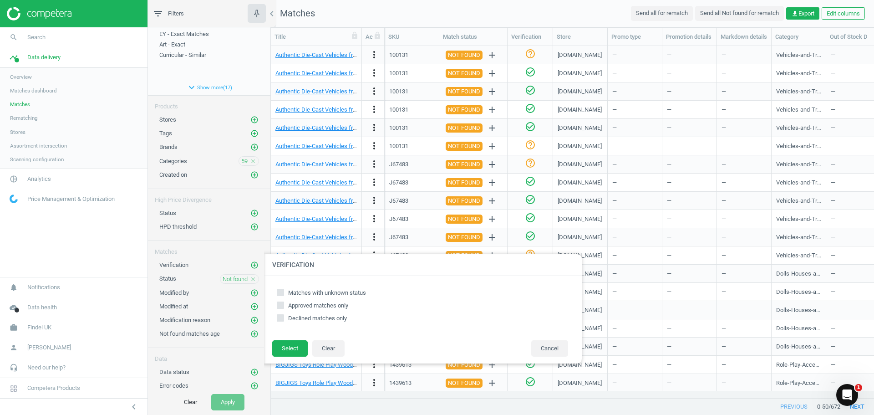
click at [283, 305] on input "Approved matches only" at bounding box center [281, 305] width 6 height 6
checkbox input "true"
click at [285, 345] on button "Select" at bounding box center [290, 348] width 36 height 16
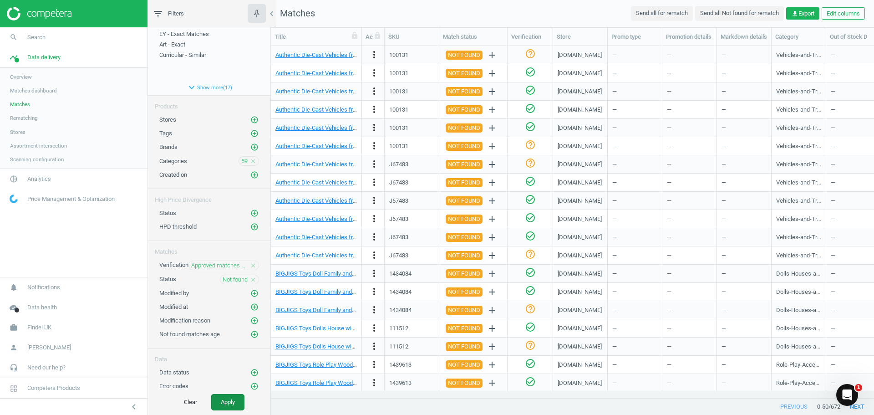
click at [227, 405] on button "Apply" at bounding box center [227, 402] width 33 height 16
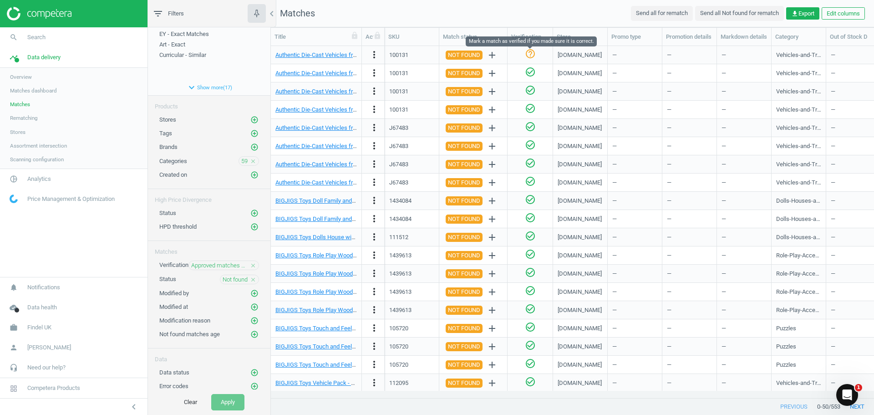
click at [530, 57] on icon "help_outline" at bounding box center [530, 53] width 11 height 11
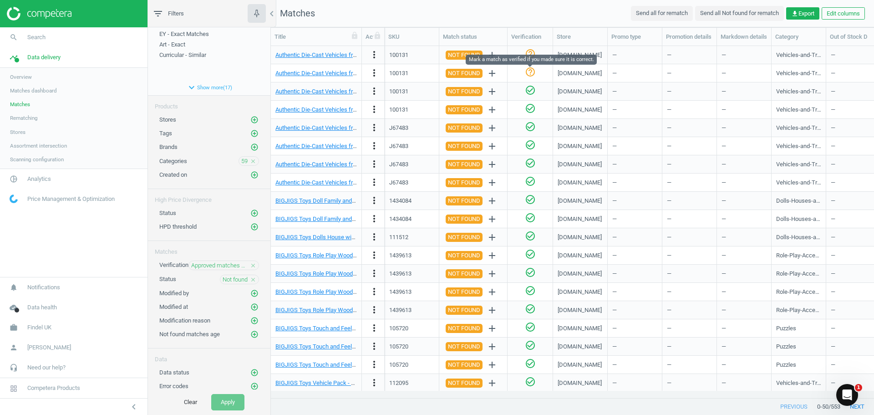
click at [531, 71] on icon "help_outline" at bounding box center [530, 71] width 11 height 11
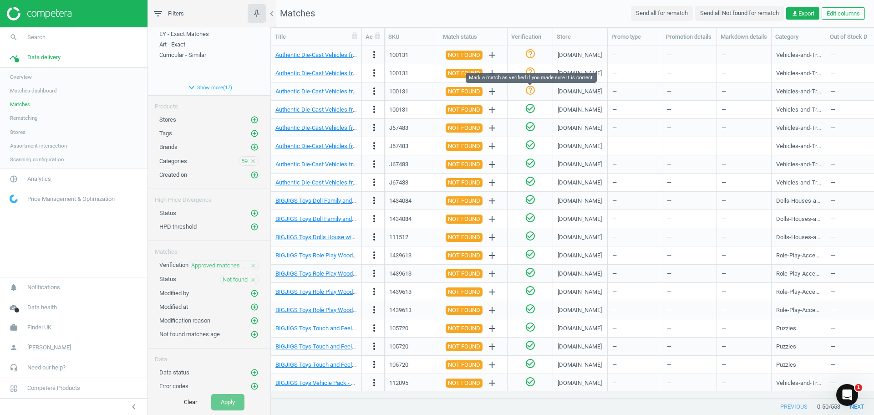
click at [525, 94] on icon "help_outline" at bounding box center [530, 90] width 11 height 11
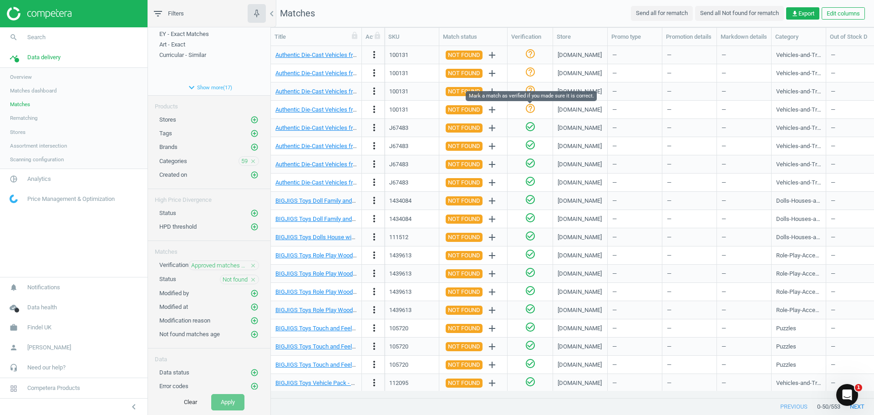
click at [528, 111] on icon "help_outline" at bounding box center [530, 108] width 11 height 11
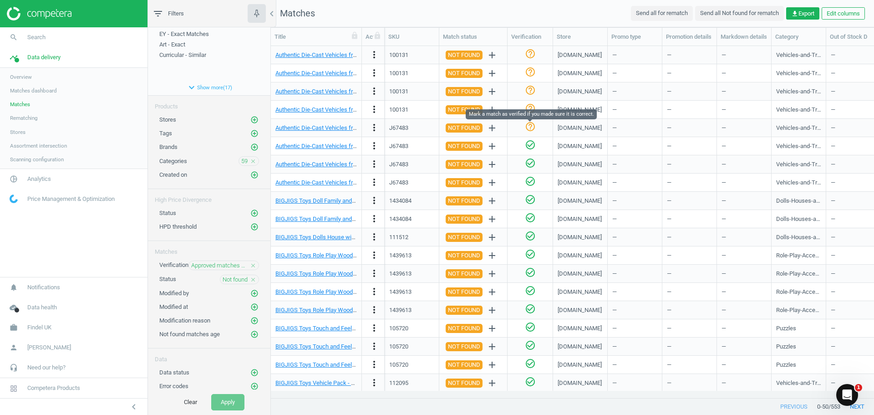
click at [529, 127] on icon "help_outline" at bounding box center [530, 126] width 11 height 11
click at [527, 153] on div "check_circle_outline" at bounding box center [530, 146] width 36 height 16
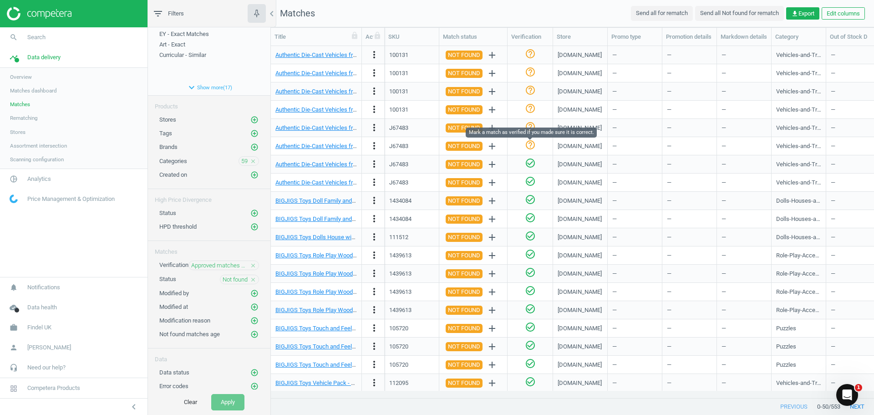
click at [528, 143] on icon "help_outline" at bounding box center [530, 144] width 11 height 11
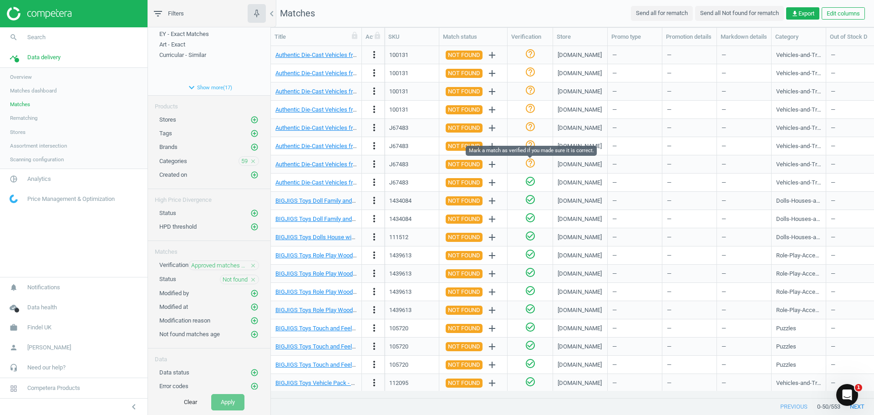
click at [530, 166] on icon "help_outline" at bounding box center [530, 163] width 11 height 11
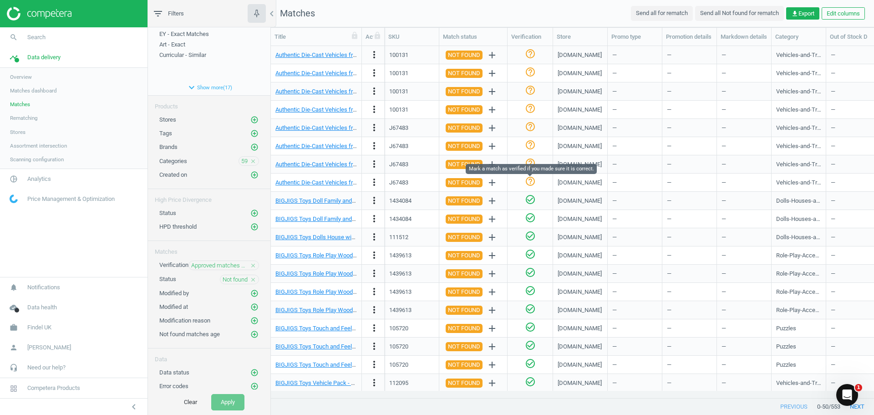
click at [525, 180] on icon "help_outline" at bounding box center [530, 181] width 11 height 11
click at [530, 207] on div "check_circle_outline" at bounding box center [530, 201] width 36 height 16
click at [530, 208] on div "check_circle_outline" at bounding box center [530, 201] width 36 height 16
click at [530, 204] on icon "help_outline" at bounding box center [530, 199] width 11 height 11
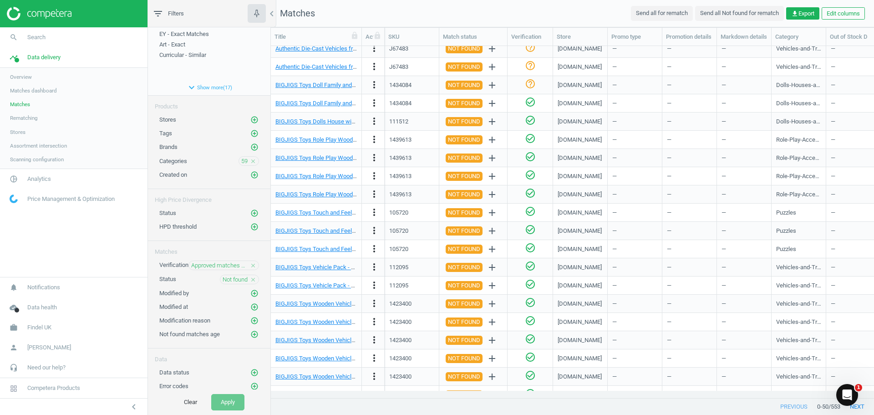
scroll to position [137, 0]
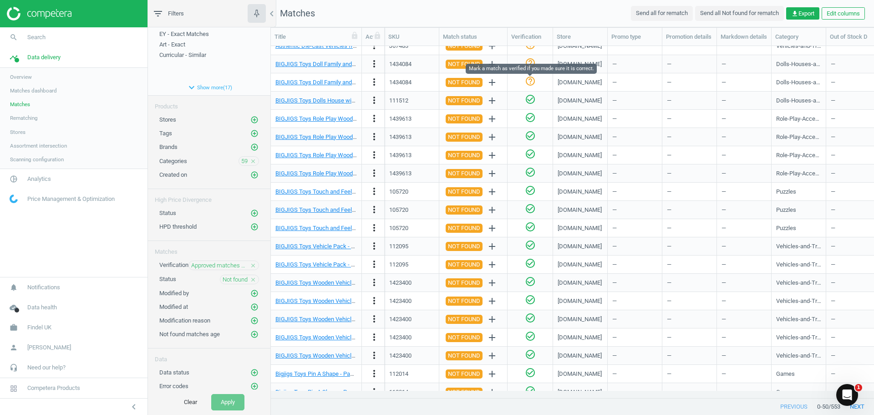
click at [532, 80] on icon "help_outline" at bounding box center [530, 81] width 11 height 11
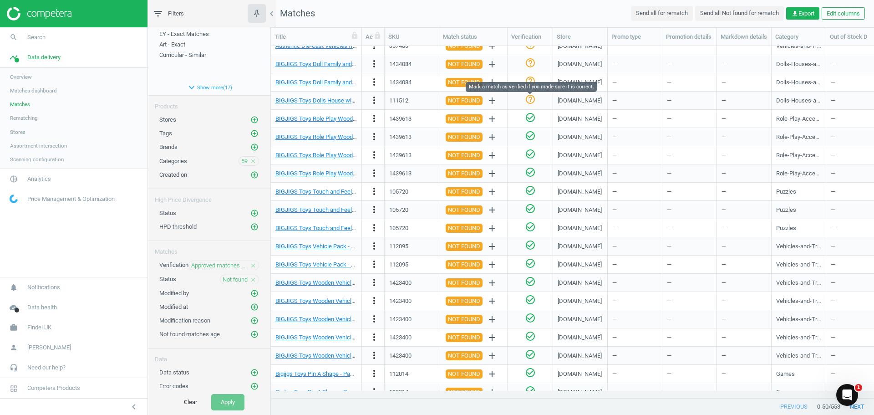
drag, startPoint x: 533, startPoint y: 99, endPoint x: 532, endPoint y: 106, distance: 6.9
click at [533, 100] on icon "help_outline" at bounding box center [530, 99] width 11 height 11
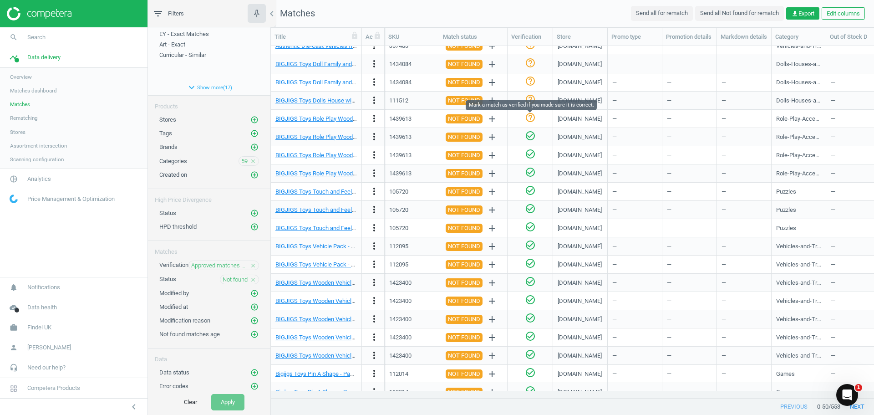
click at [528, 124] on div "help_outline" at bounding box center [530, 118] width 11 height 13
click at [530, 113] on icon "help_outline" at bounding box center [530, 117] width 11 height 11
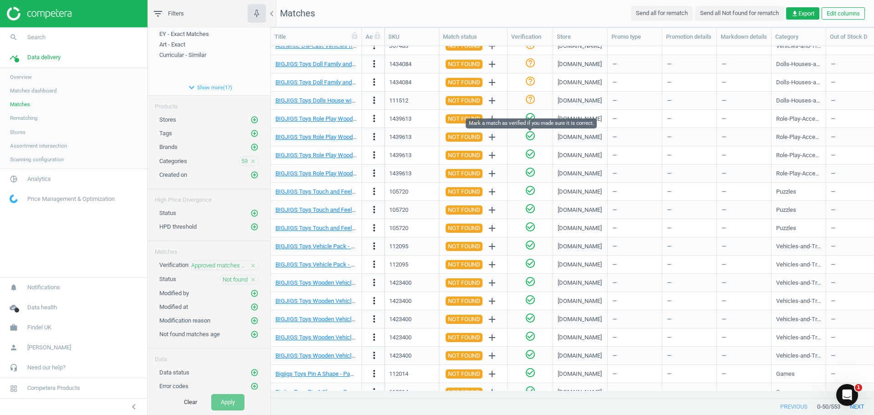
drag, startPoint x: 531, startPoint y: 133, endPoint x: 531, endPoint y: 141, distance: 8.2
click at [531, 133] on icon "check_circle_outline" at bounding box center [530, 135] width 11 height 11
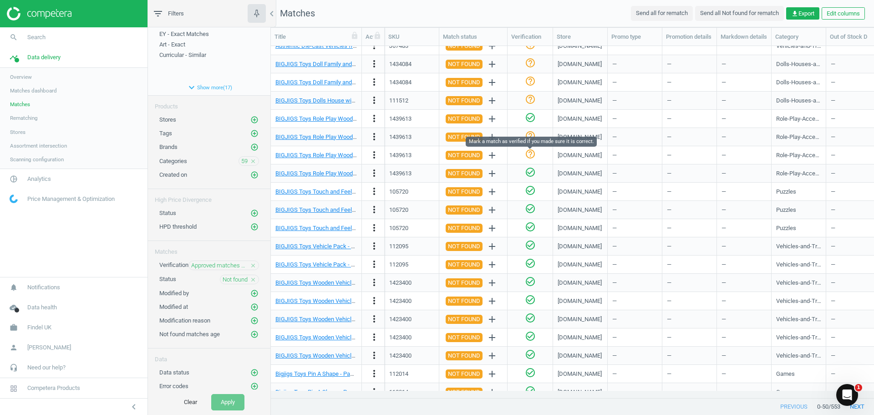
click at [529, 157] on icon "help_outline" at bounding box center [530, 153] width 11 height 11
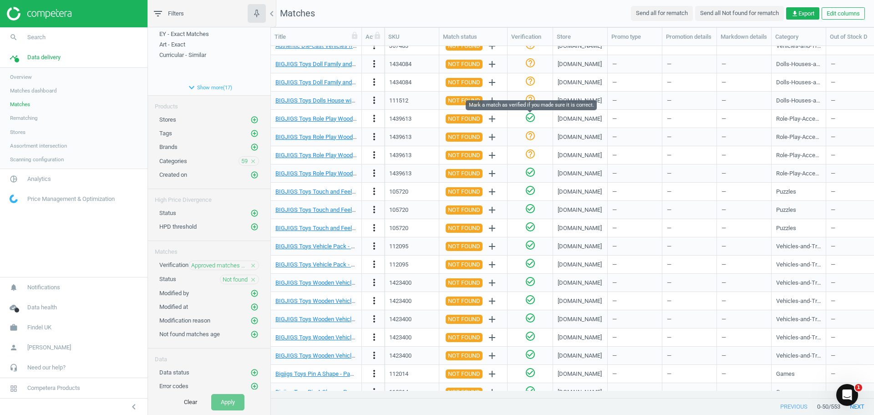
click at [529, 118] on icon "check_circle_outline" at bounding box center [530, 117] width 11 height 11
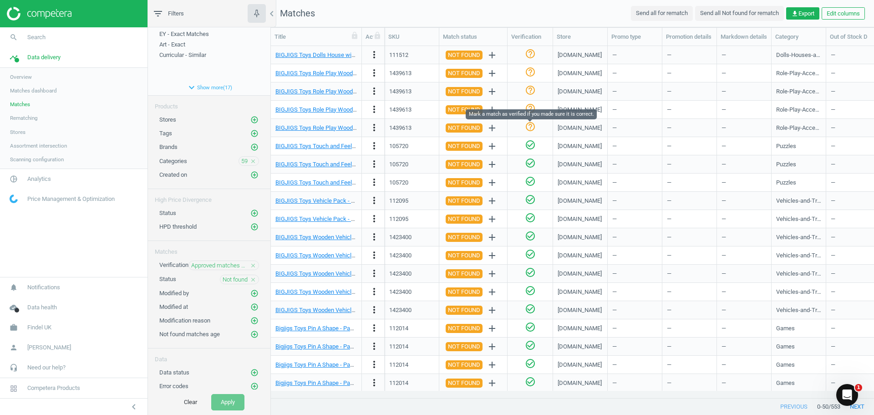
click at [530, 125] on icon "help_outline" at bounding box center [530, 126] width 11 height 11
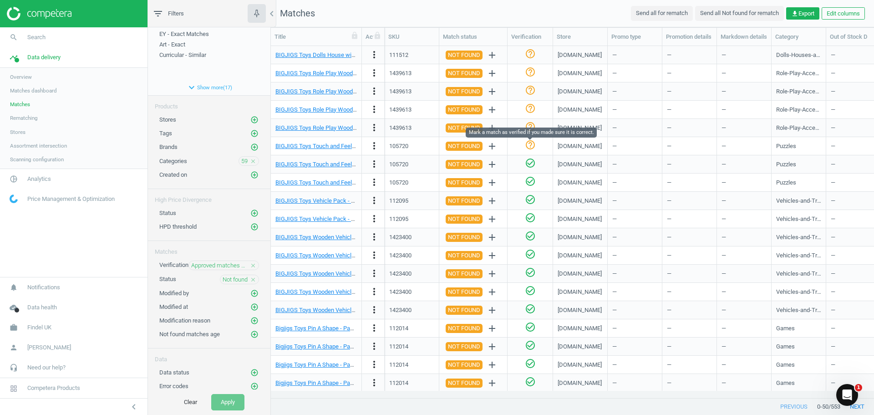
click at [531, 143] on icon "help_outline" at bounding box center [530, 144] width 11 height 11
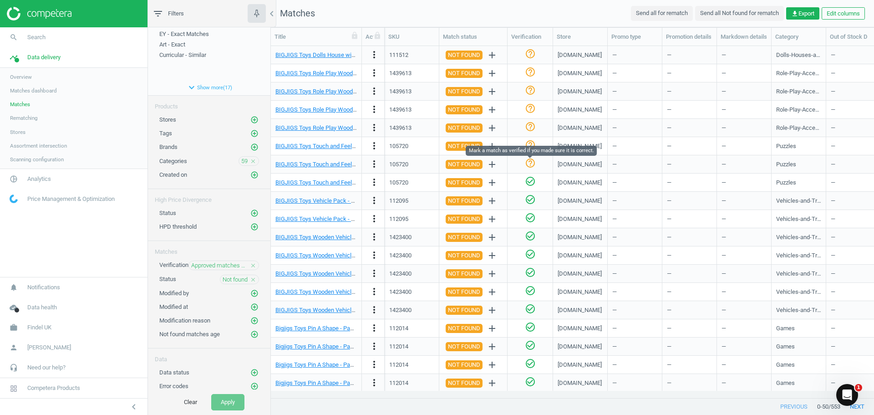
click at [531, 161] on icon "help_outline" at bounding box center [530, 163] width 11 height 11
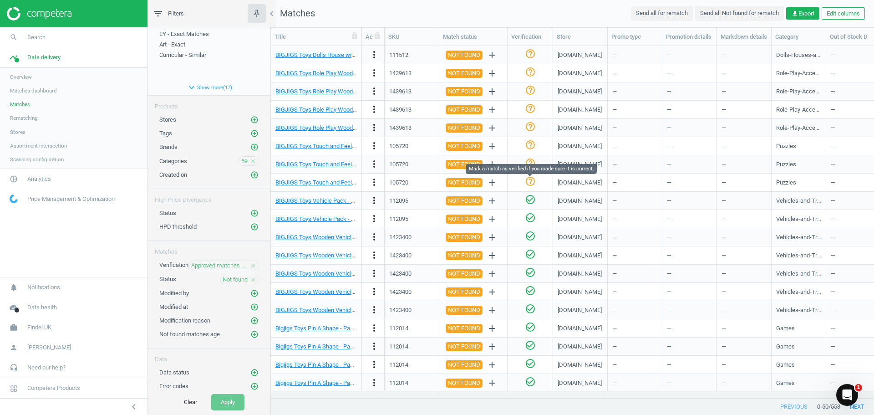
click at [530, 183] on icon "help_outline" at bounding box center [530, 181] width 11 height 11
click at [529, 201] on icon "help_outline" at bounding box center [530, 199] width 11 height 11
click at [528, 219] on icon "help_outline" at bounding box center [530, 217] width 11 height 11
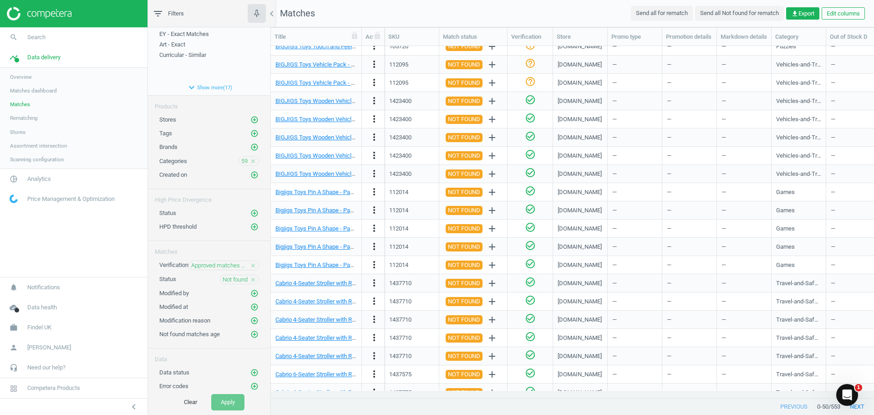
scroll to position [319, 0]
click at [530, 101] on icon "help_outline" at bounding box center [530, 99] width 11 height 11
click at [530, 118] on icon "help_outline" at bounding box center [530, 117] width 11 height 11
click at [530, 142] on div "help_outline" at bounding box center [530, 136] width 11 height 13
click at [525, 162] on div "help_outline" at bounding box center [530, 155] width 36 height 16
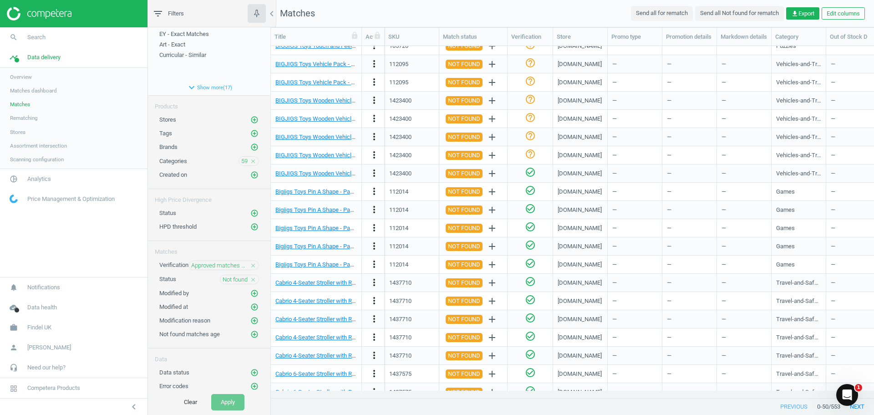
click at [527, 153] on icon "help_outline" at bounding box center [530, 153] width 11 height 11
click at [525, 172] on icon "help_outline" at bounding box center [530, 172] width 11 height 11
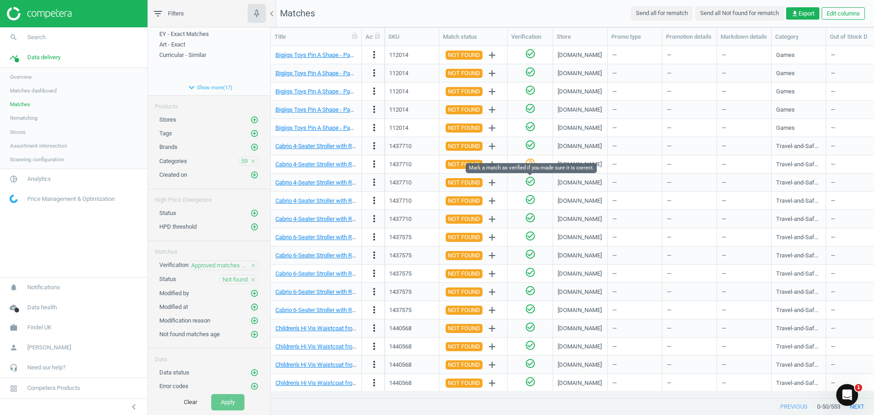
scroll to position [410, 0]
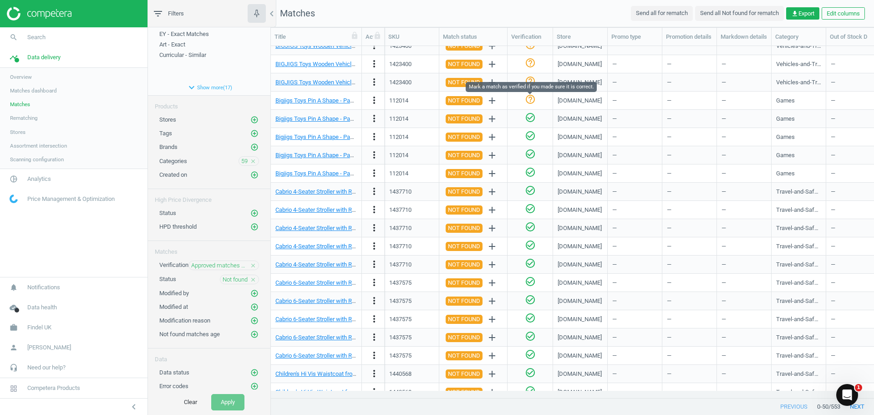
click at [529, 95] on icon "help_outline" at bounding box center [530, 99] width 11 height 11
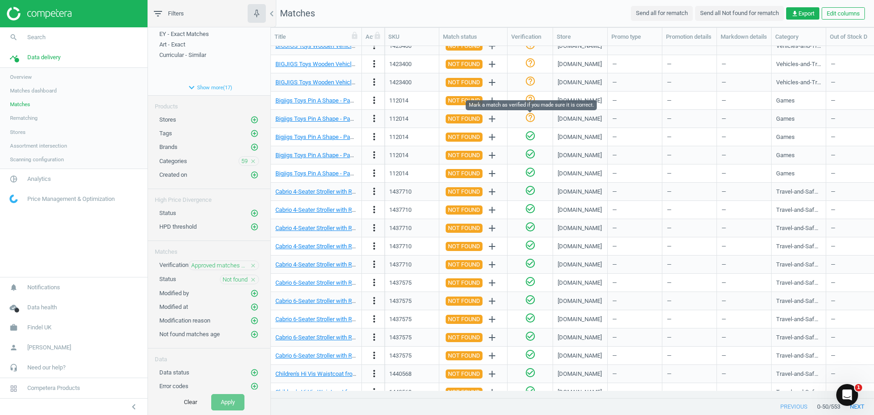
click at [529, 115] on icon "help_outline" at bounding box center [530, 117] width 11 height 11
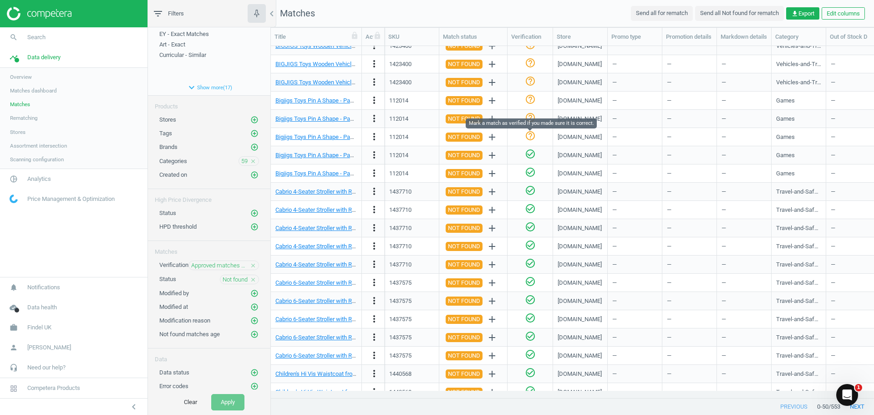
click at [530, 137] on icon "help_outline" at bounding box center [530, 135] width 11 height 11
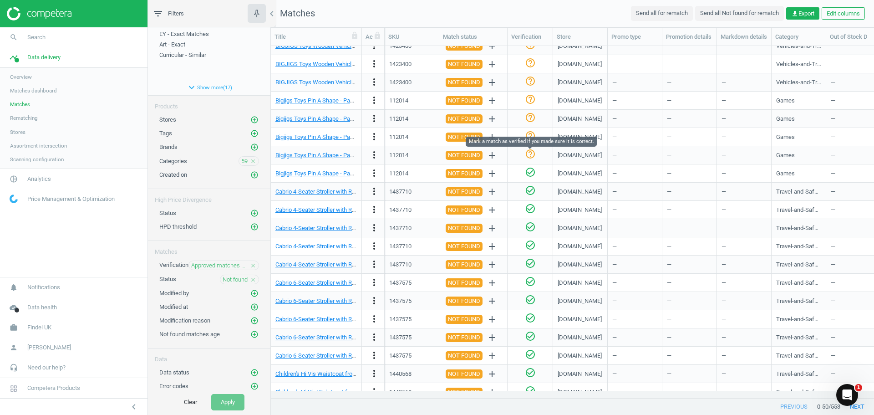
click at [530, 153] on icon "help_outline" at bounding box center [530, 153] width 11 height 11
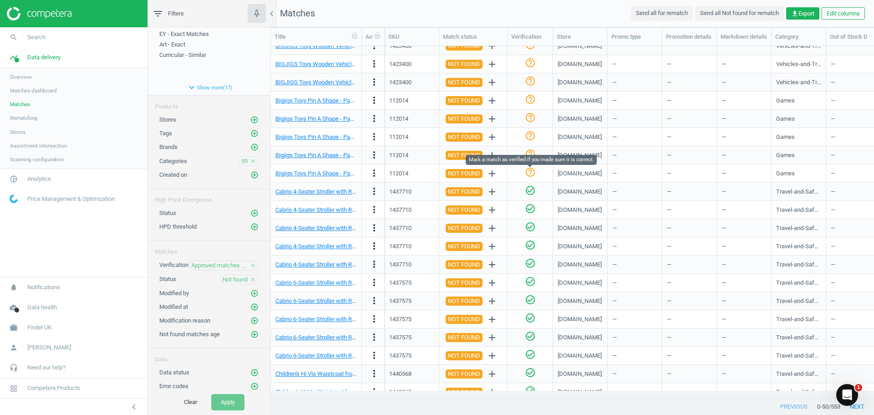
click at [530, 177] on icon "help_outline" at bounding box center [530, 172] width 11 height 11
click at [530, 186] on icon "help_outline" at bounding box center [530, 190] width 11 height 11
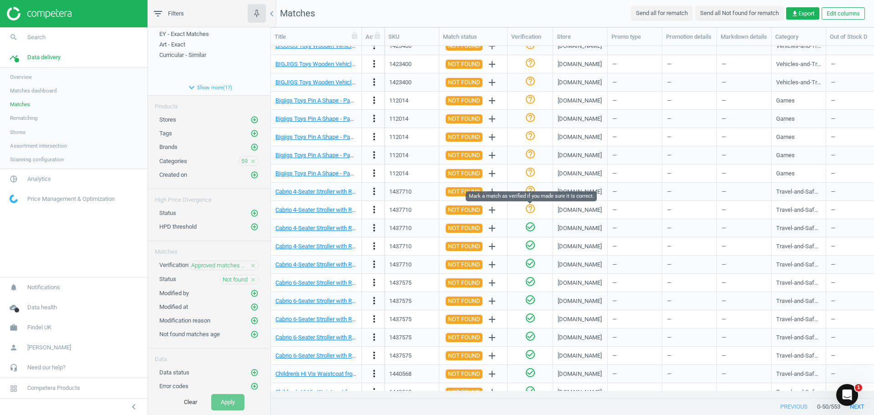
click at [530, 208] on icon "help_outline" at bounding box center [530, 208] width 11 height 11
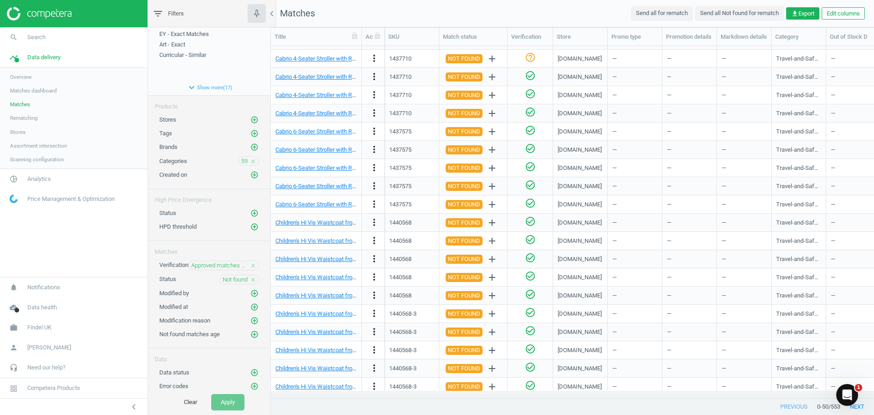
scroll to position [566, 0]
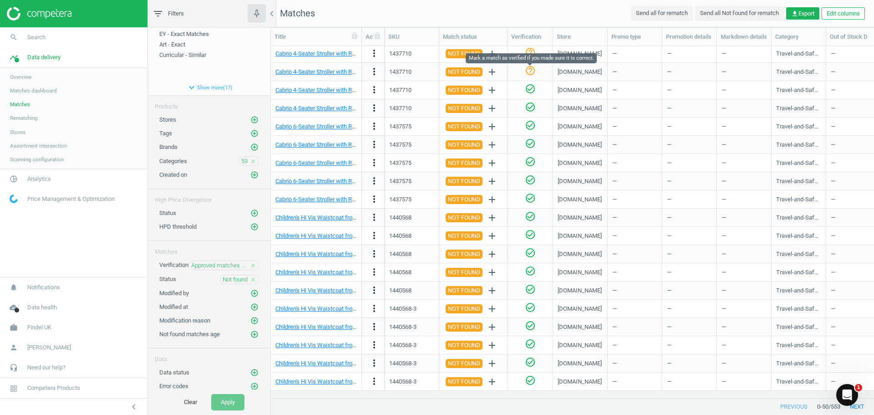
click at [531, 71] on icon "help_outline" at bounding box center [530, 70] width 11 height 11
click at [530, 97] on div "help_outline" at bounding box center [530, 90] width 36 height 16
click at [530, 91] on icon "help_outline" at bounding box center [530, 88] width 11 height 11
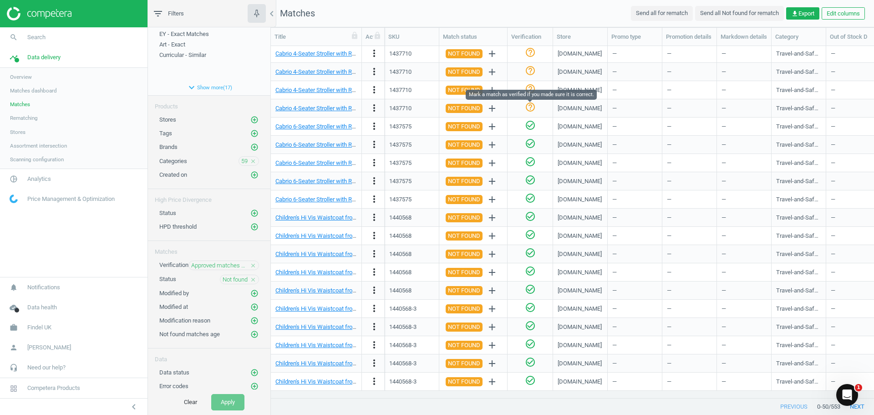
click at [533, 107] on icon "help_outline" at bounding box center [530, 107] width 11 height 11
click at [531, 133] on div "check_circle_outline" at bounding box center [530, 126] width 36 height 16
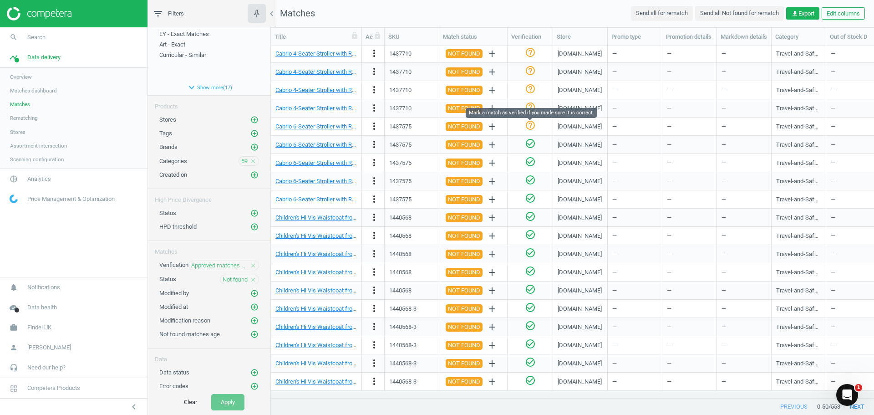
click at [527, 125] on icon "help_outline" at bounding box center [530, 125] width 11 height 11
click at [530, 144] on icon "check_circle_outline" at bounding box center [530, 143] width 11 height 11
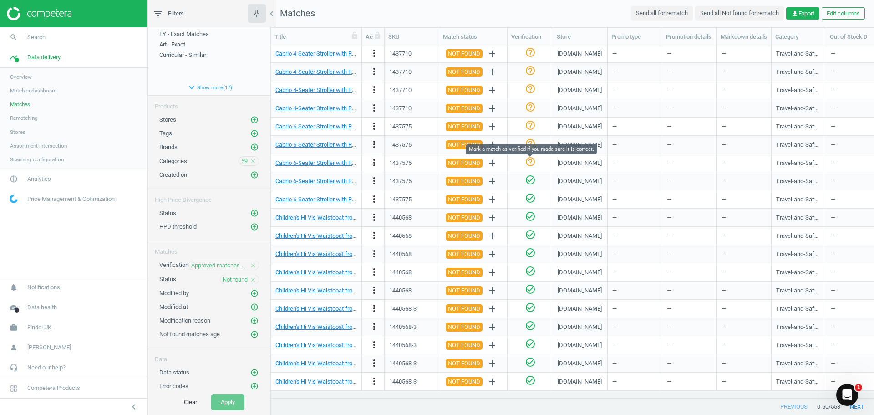
click at [532, 159] on icon "help_outline" at bounding box center [530, 161] width 11 height 11
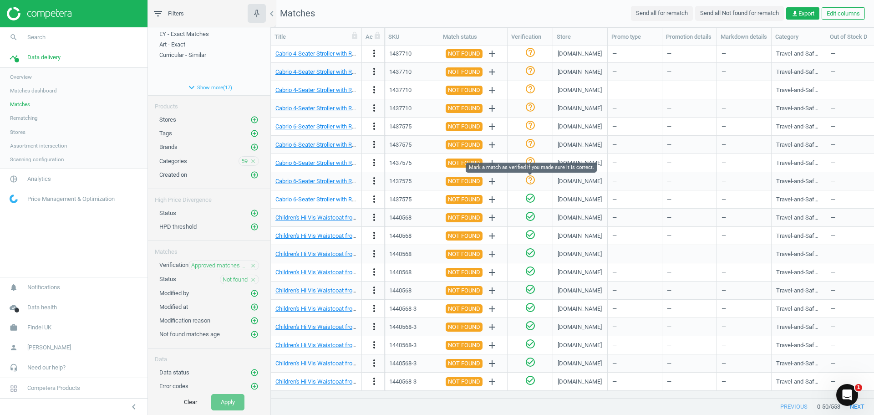
click at [528, 180] on icon "help_outline" at bounding box center [530, 179] width 11 height 11
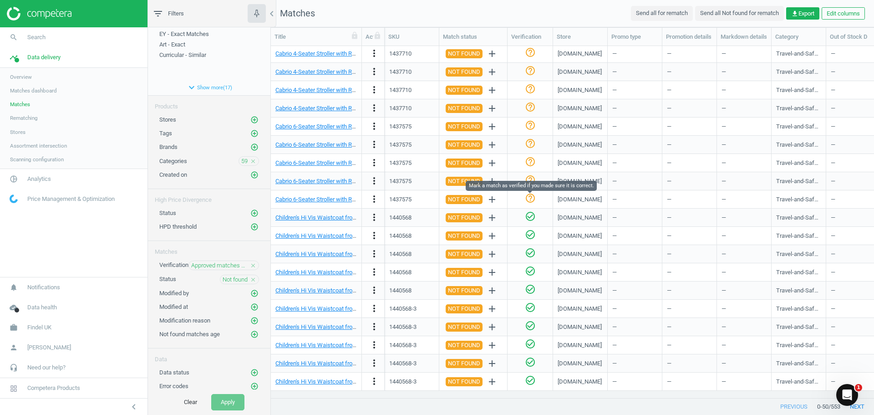
click at [528, 198] on icon "help_outline" at bounding box center [530, 198] width 11 height 11
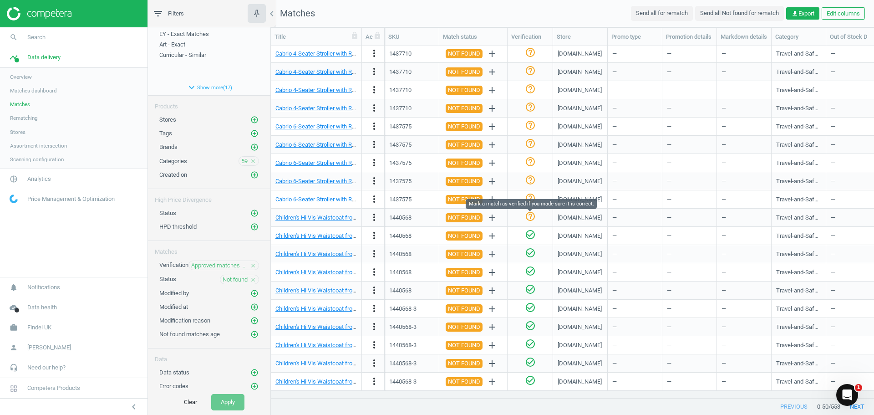
click at [528, 214] on icon "help_outline" at bounding box center [530, 216] width 11 height 11
click at [545, 219] on div "help_outline" at bounding box center [530, 217] width 36 height 16
click at [531, 216] on icon "check_circle_outline" at bounding box center [530, 216] width 11 height 11
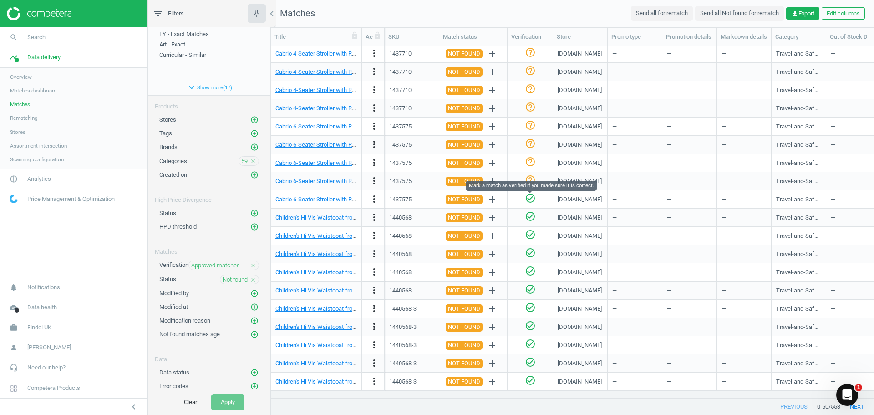
click at [528, 195] on icon "check_circle_outline" at bounding box center [530, 198] width 11 height 11
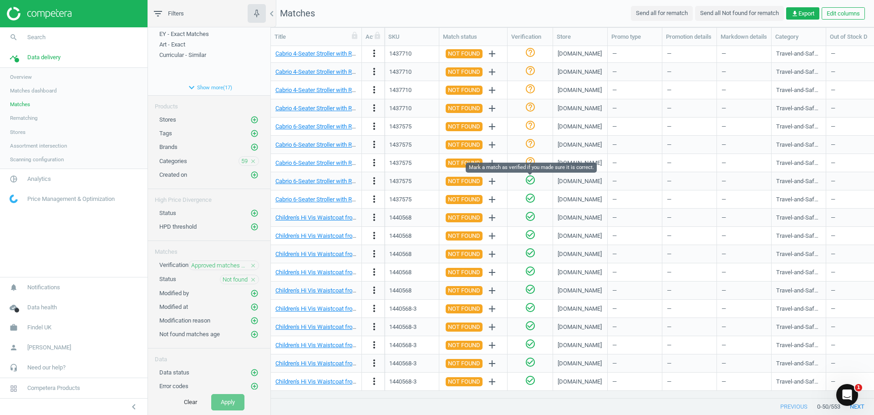
click at [531, 179] on icon "check_circle_outline" at bounding box center [530, 179] width 11 height 11
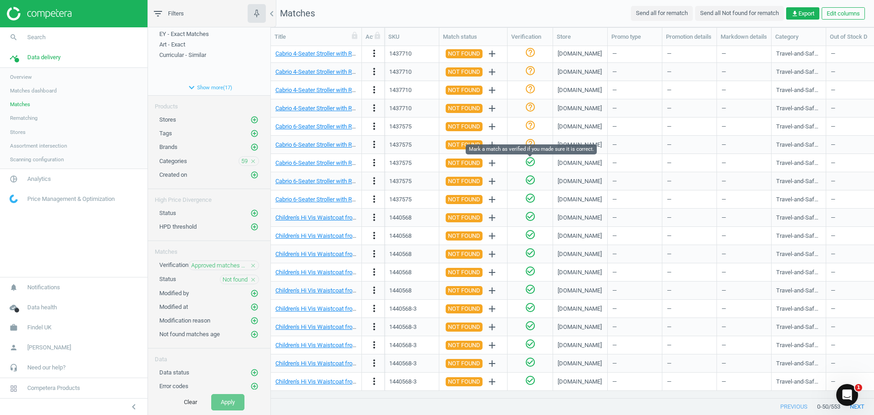
click at [532, 158] on icon "check_circle_outline" at bounding box center [530, 161] width 11 height 11
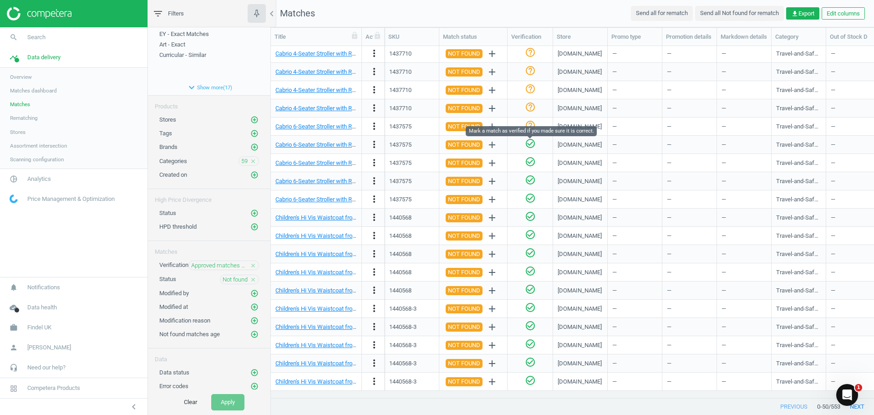
click at [532, 144] on icon "check_circle_outline" at bounding box center [530, 143] width 11 height 11
click at [531, 126] on icon "check_circle_outline" at bounding box center [530, 125] width 11 height 11
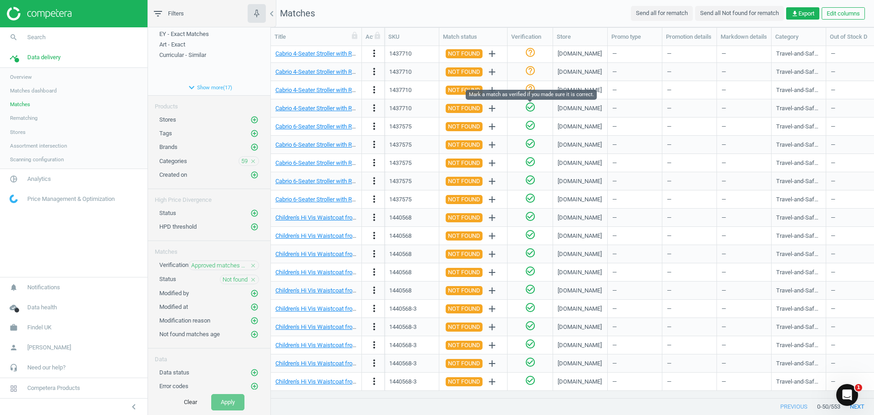
click at [530, 105] on icon "check_circle_outline" at bounding box center [530, 107] width 11 height 11
click at [530, 88] on icon "check_circle_outline" at bounding box center [530, 88] width 11 height 11
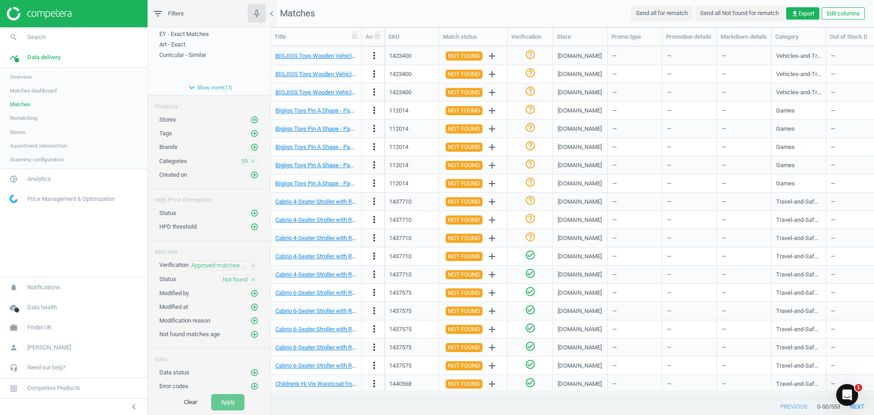
scroll to position [384, 0]
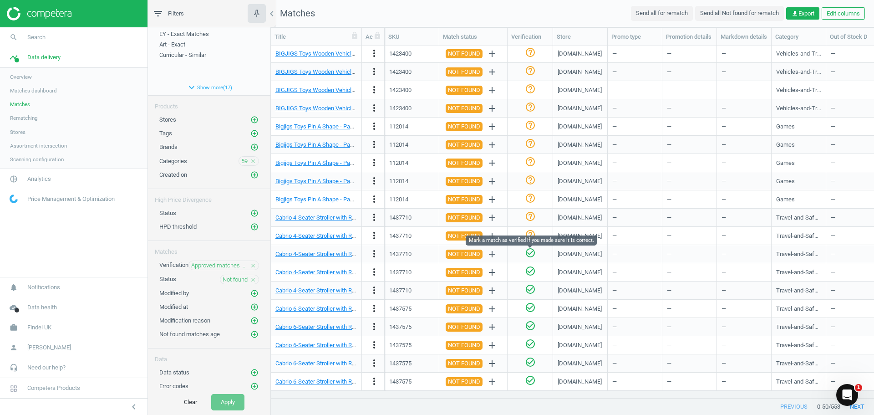
click at [526, 259] on div "check_circle_outline" at bounding box center [530, 253] width 11 height 13
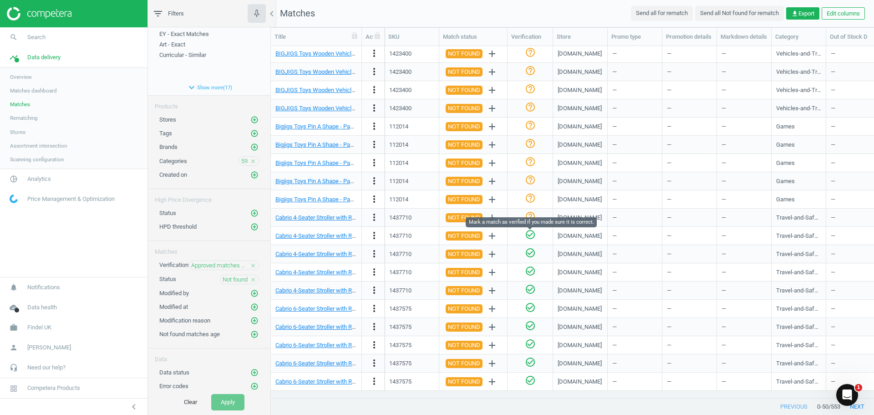
click at [531, 231] on icon "check_circle_outline" at bounding box center [530, 234] width 11 height 11
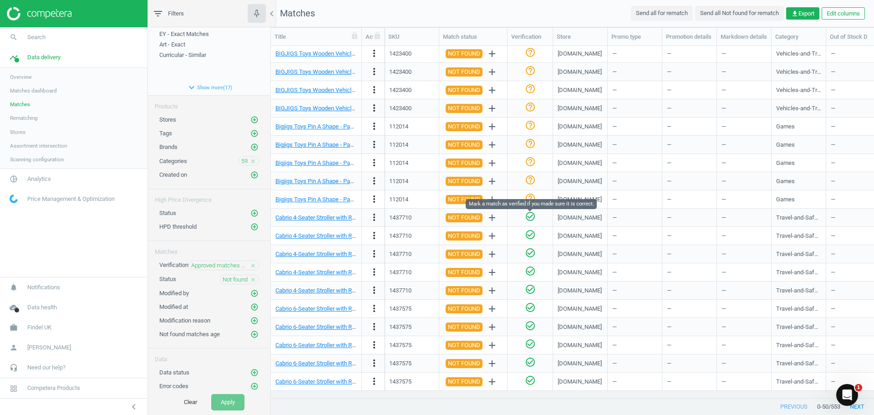
click at [533, 217] on icon "check_circle_outline" at bounding box center [530, 216] width 11 height 11
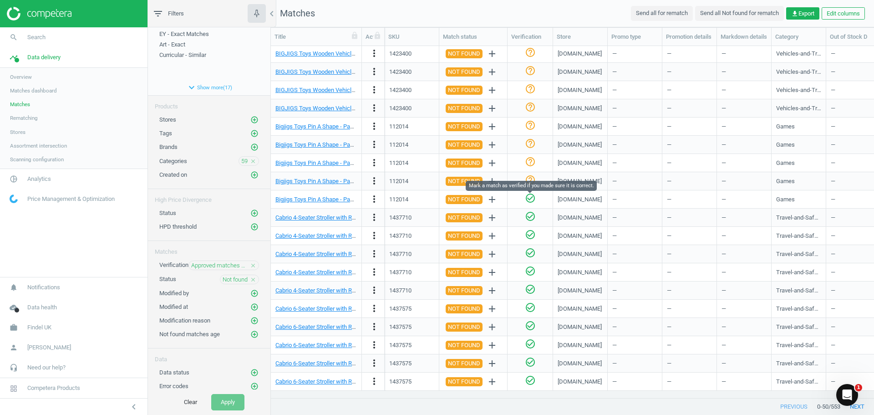
click at [531, 193] on icon "check_circle_outline" at bounding box center [530, 198] width 11 height 11
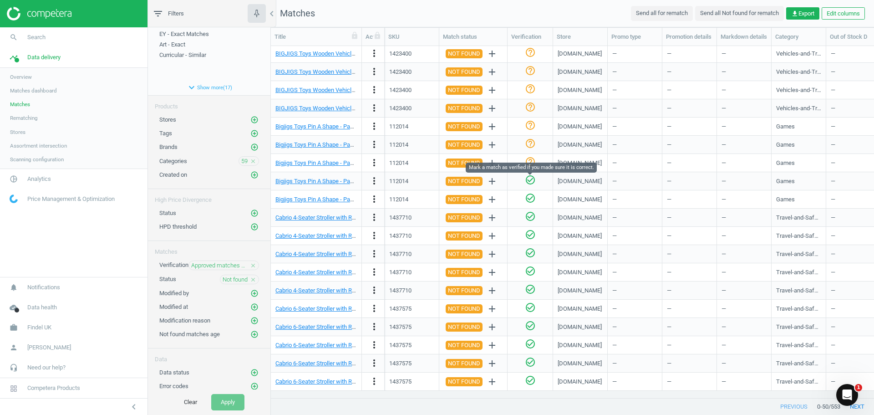
click at [530, 180] on icon "check_circle_outline" at bounding box center [530, 179] width 11 height 11
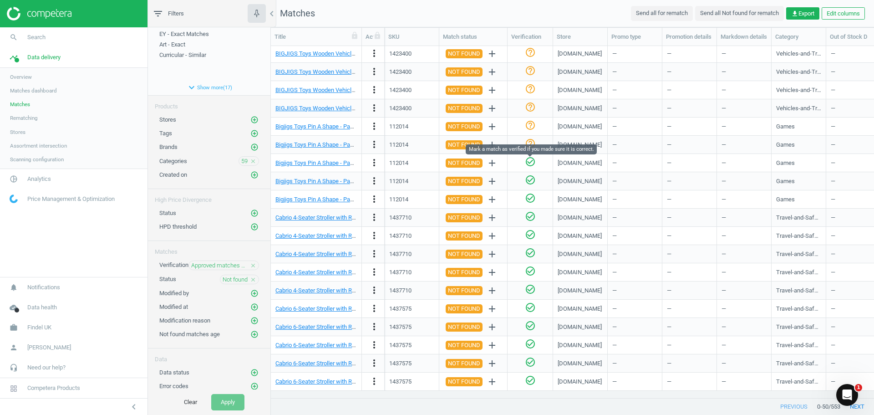
click at [530, 166] on icon "check_circle_outline" at bounding box center [530, 161] width 11 height 11
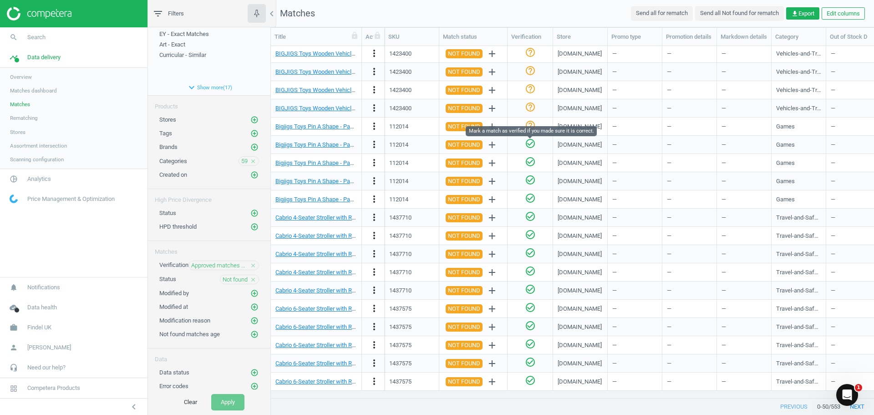
click at [532, 145] on icon "check_circle_outline" at bounding box center [530, 143] width 11 height 11
click at [531, 126] on icon "check_circle_outline" at bounding box center [530, 125] width 11 height 11
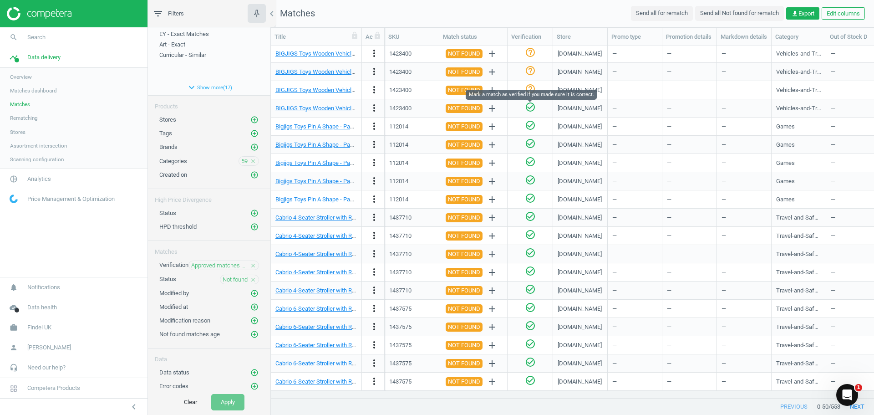
click at [530, 111] on icon "check_circle_outline" at bounding box center [530, 107] width 11 height 11
click at [532, 90] on icon "check_circle_outline" at bounding box center [530, 88] width 11 height 11
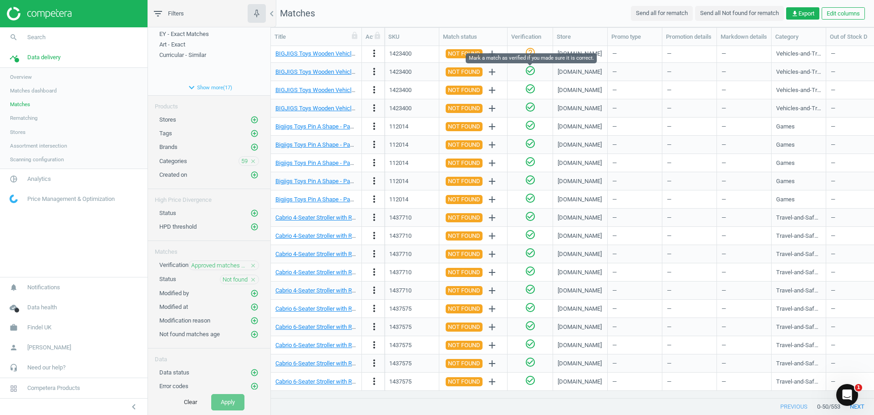
click at [532, 73] on icon "check_circle_outline" at bounding box center [530, 70] width 11 height 11
click at [530, 55] on icon "help_outline" at bounding box center [530, 52] width 11 height 11
click at [250, 146] on icon "add_circle_outline" at bounding box center [254, 147] width 8 height 8
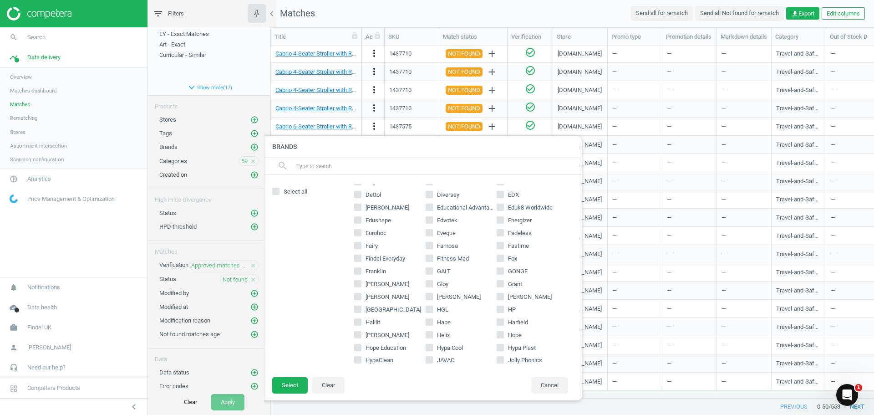
scroll to position [182, 0]
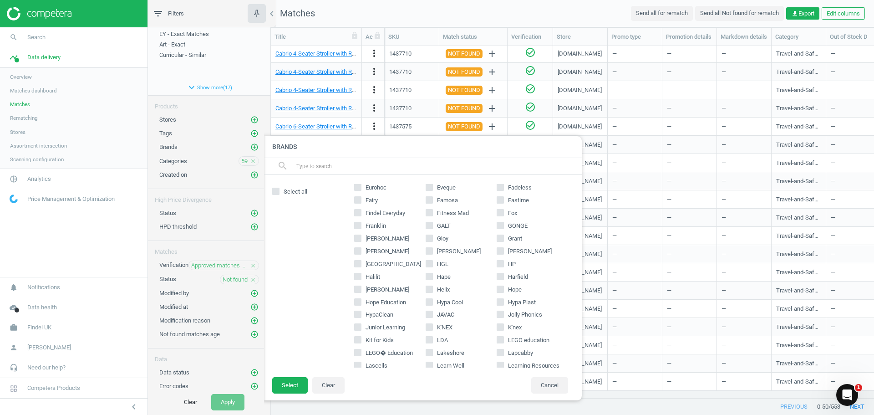
click at [498, 290] on input "Hope" at bounding box center [501, 289] width 6 height 6
checkbox input "true"
click at [294, 383] on button "Select" at bounding box center [290, 385] width 36 height 16
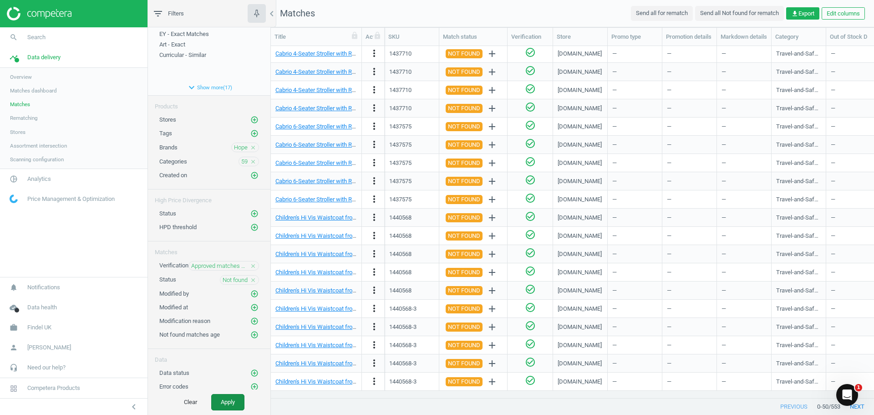
click at [227, 398] on button "Apply" at bounding box center [227, 402] width 33 height 16
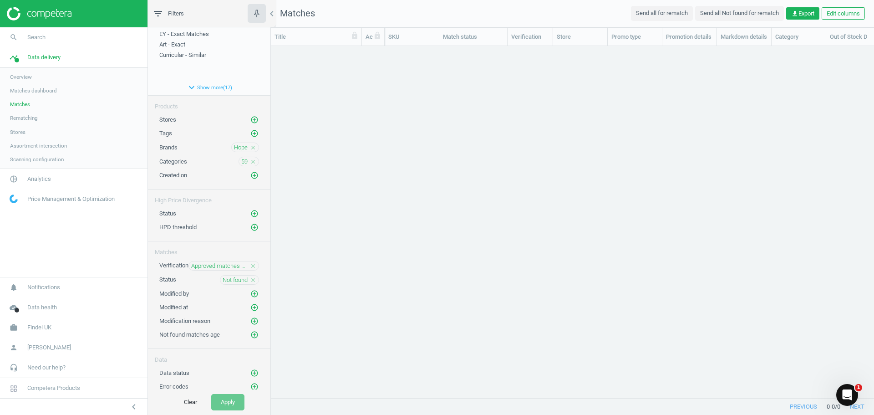
click at [250, 265] on icon "close" at bounding box center [253, 266] width 6 height 6
click at [224, 403] on button "Apply" at bounding box center [227, 402] width 33 height 16
click at [250, 161] on icon "close" at bounding box center [253, 161] width 6 height 6
click at [215, 397] on button "Apply" at bounding box center [227, 402] width 33 height 16
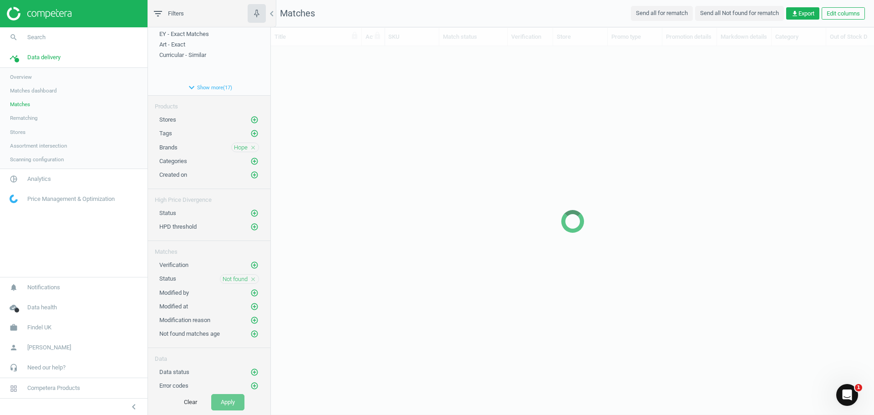
scroll to position [338, 597]
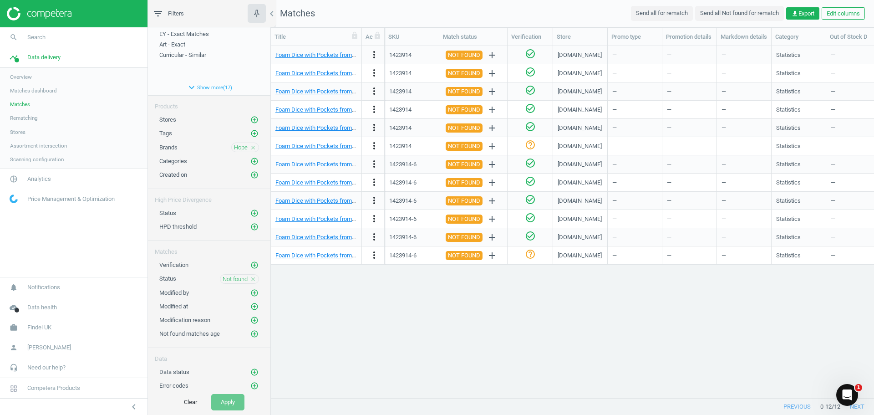
click at [27, 102] on span "Matches" at bounding box center [20, 104] width 20 height 7
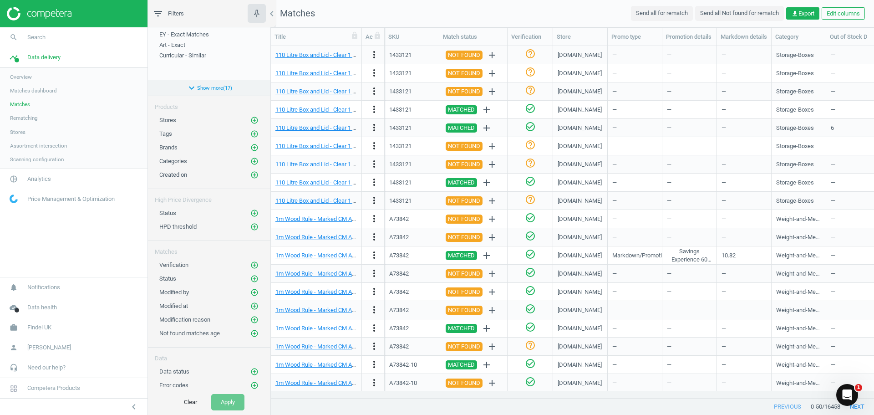
click at [200, 86] on button "expand_more Show more ( 17 )" at bounding box center [209, 87] width 122 height 15
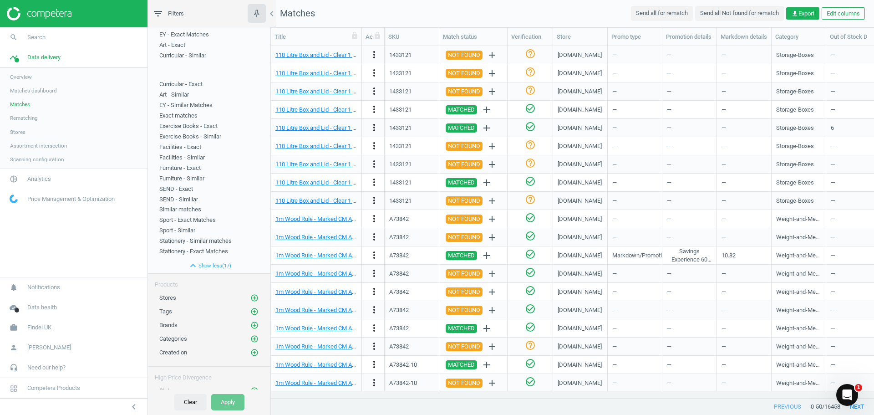
click at [184, 400] on button "Clear" at bounding box center [190, 402] width 32 height 16
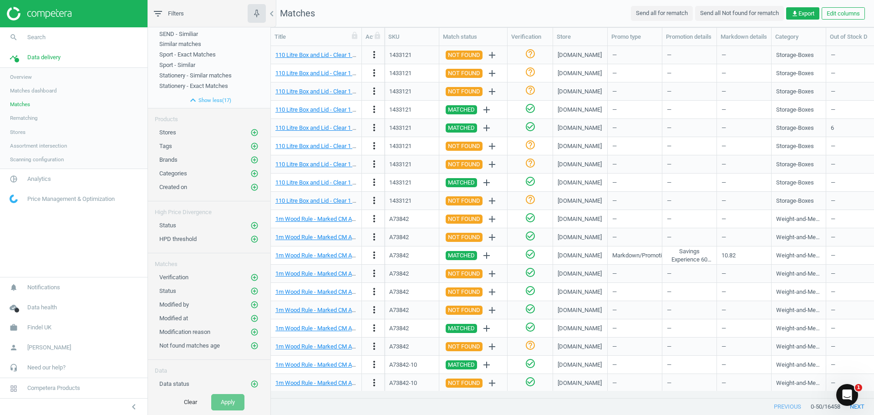
scroll to position [204, 0]
click at [250, 130] on icon "add_circle_outline" at bounding box center [254, 134] width 8 height 8
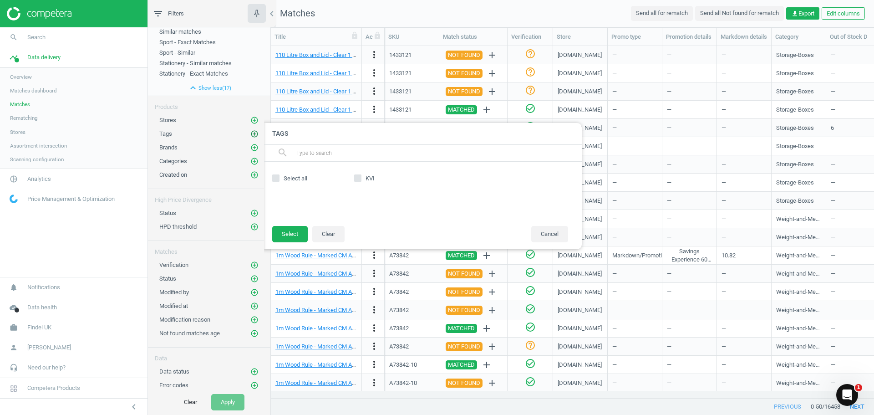
click at [250, 130] on icon "add_circle_outline" at bounding box center [254, 134] width 8 height 8
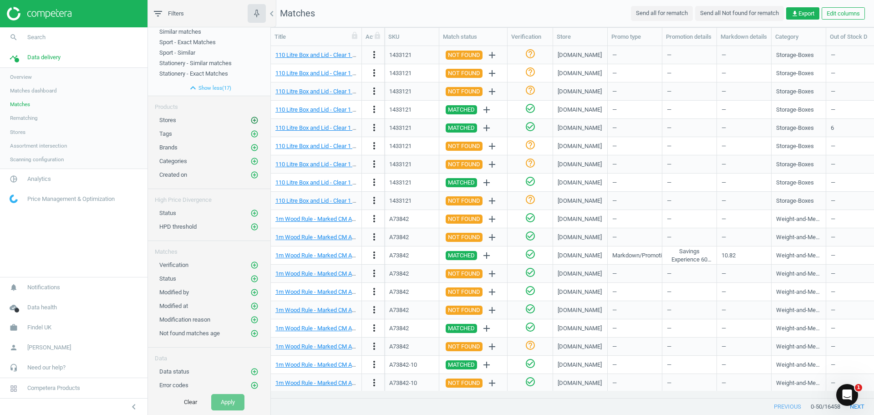
click at [250, 119] on icon "add_circle_outline" at bounding box center [254, 120] width 8 height 8
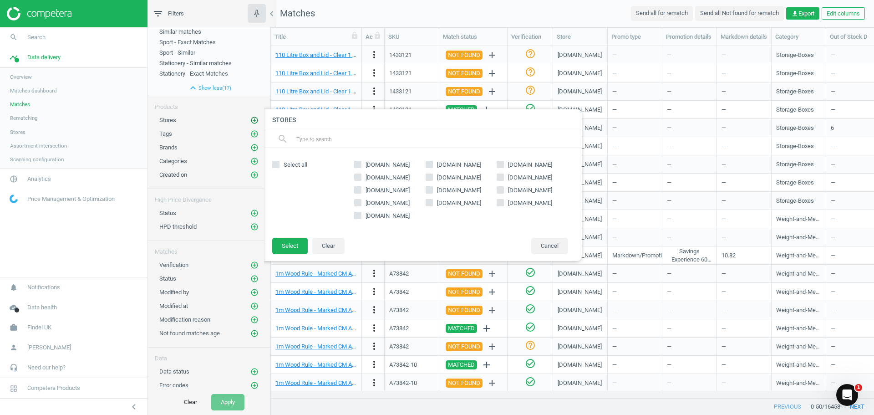
click at [250, 119] on icon "add_circle_outline" at bounding box center [254, 120] width 8 height 8
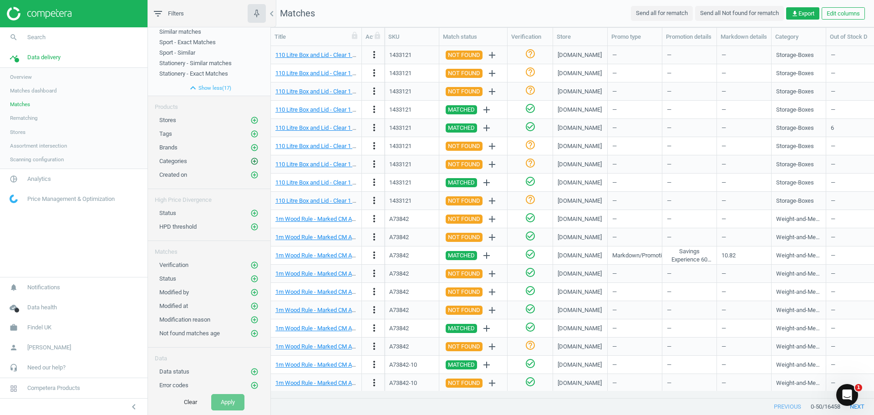
click at [250, 159] on icon "add_circle_outline" at bounding box center [254, 161] width 8 height 8
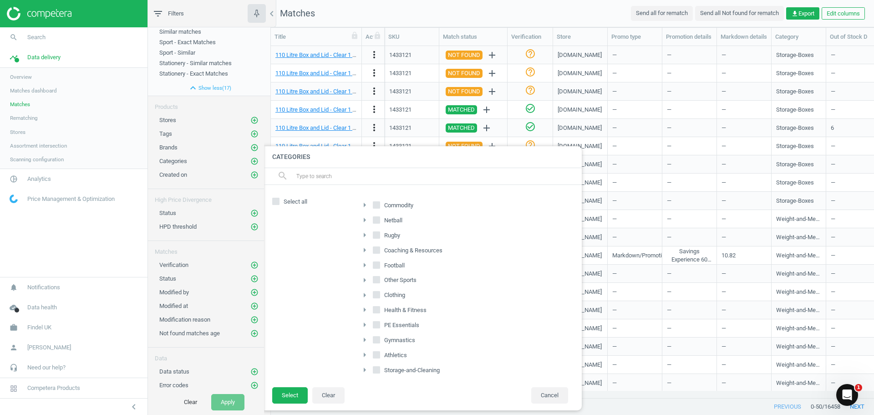
click at [366, 206] on icon "arrow_right" at bounding box center [364, 204] width 11 height 11
click at [384, 280] on input "Early-Years" at bounding box center [382, 279] width 6 height 6
checkbox input "true"
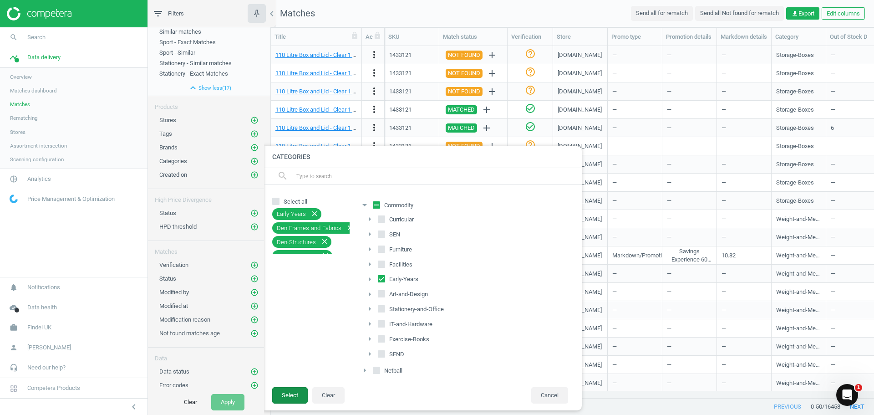
click at [288, 396] on button "Select" at bounding box center [290, 395] width 36 height 16
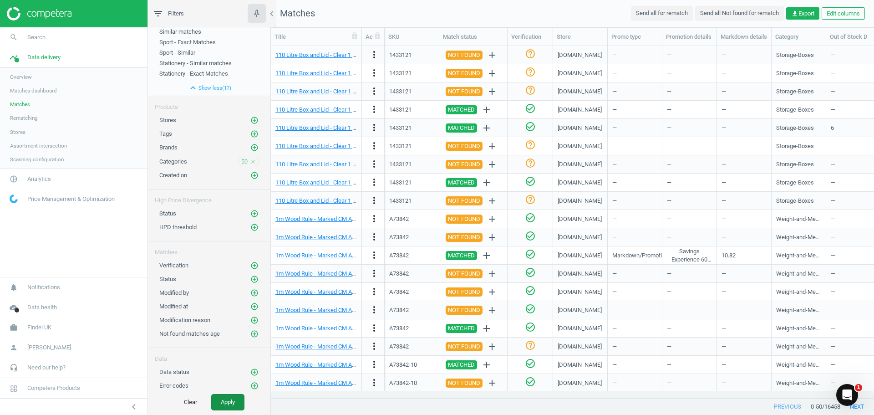
click at [234, 396] on button "Apply" at bounding box center [227, 402] width 33 height 16
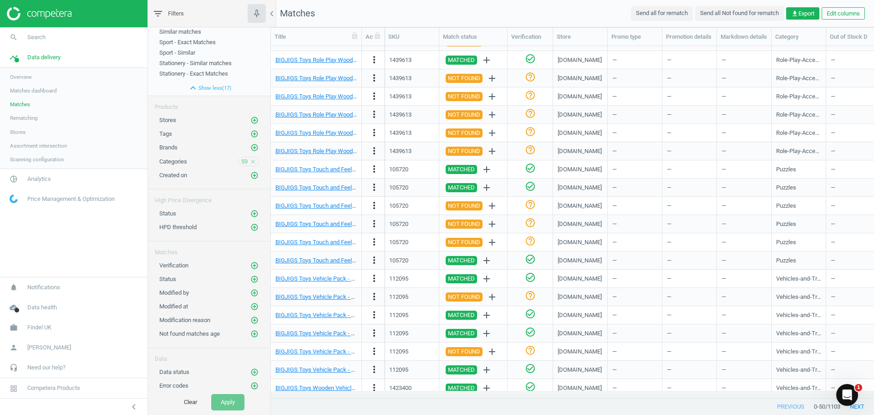
scroll to position [566, 0]
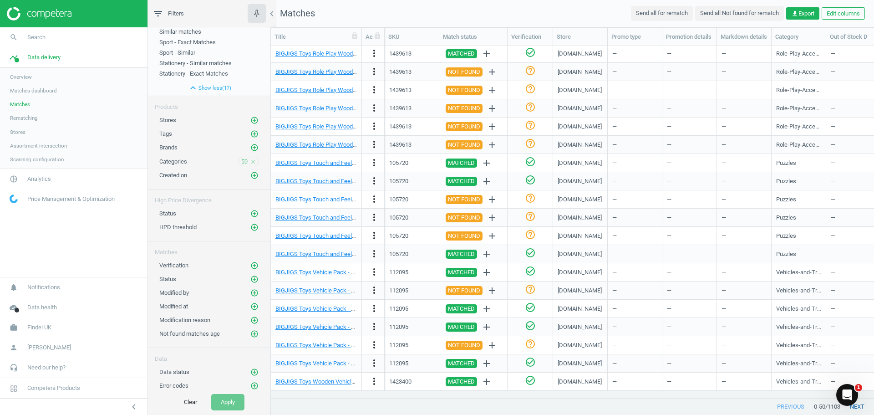
click at [860, 406] on button "next" at bounding box center [858, 406] width 34 height 16
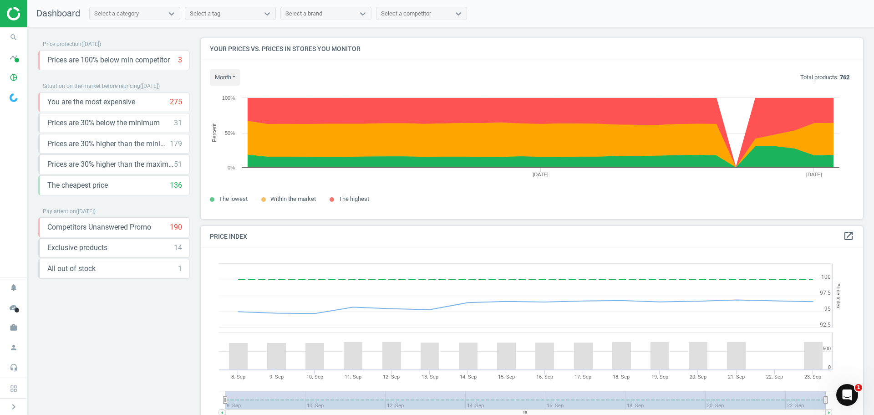
scroll to position [194, 670]
